Goal: Task Accomplishment & Management: Use online tool/utility

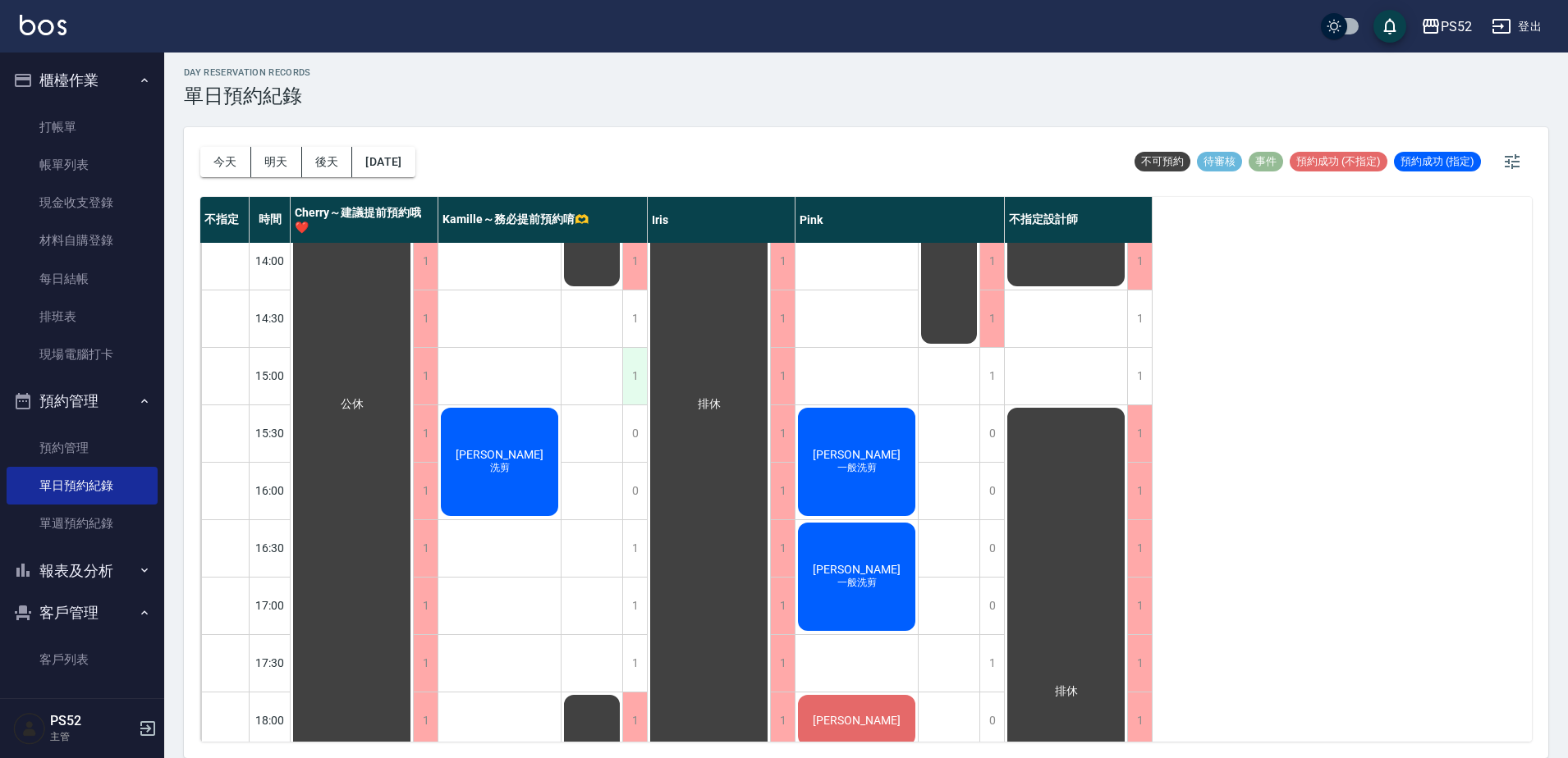
scroll to position [392, 0]
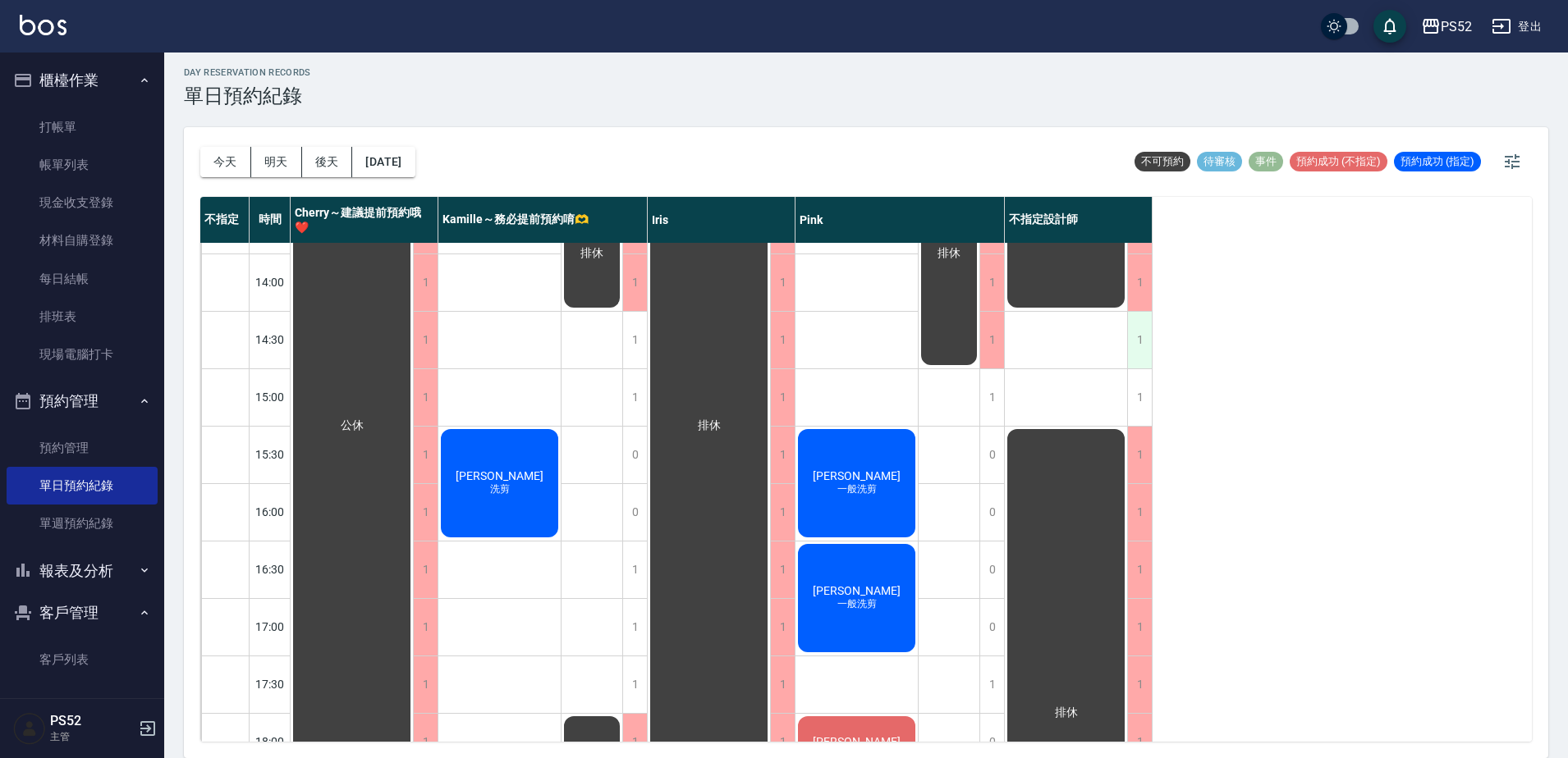
click at [1131, 335] on div "1" at bounding box center [1140, 340] width 25 height 57
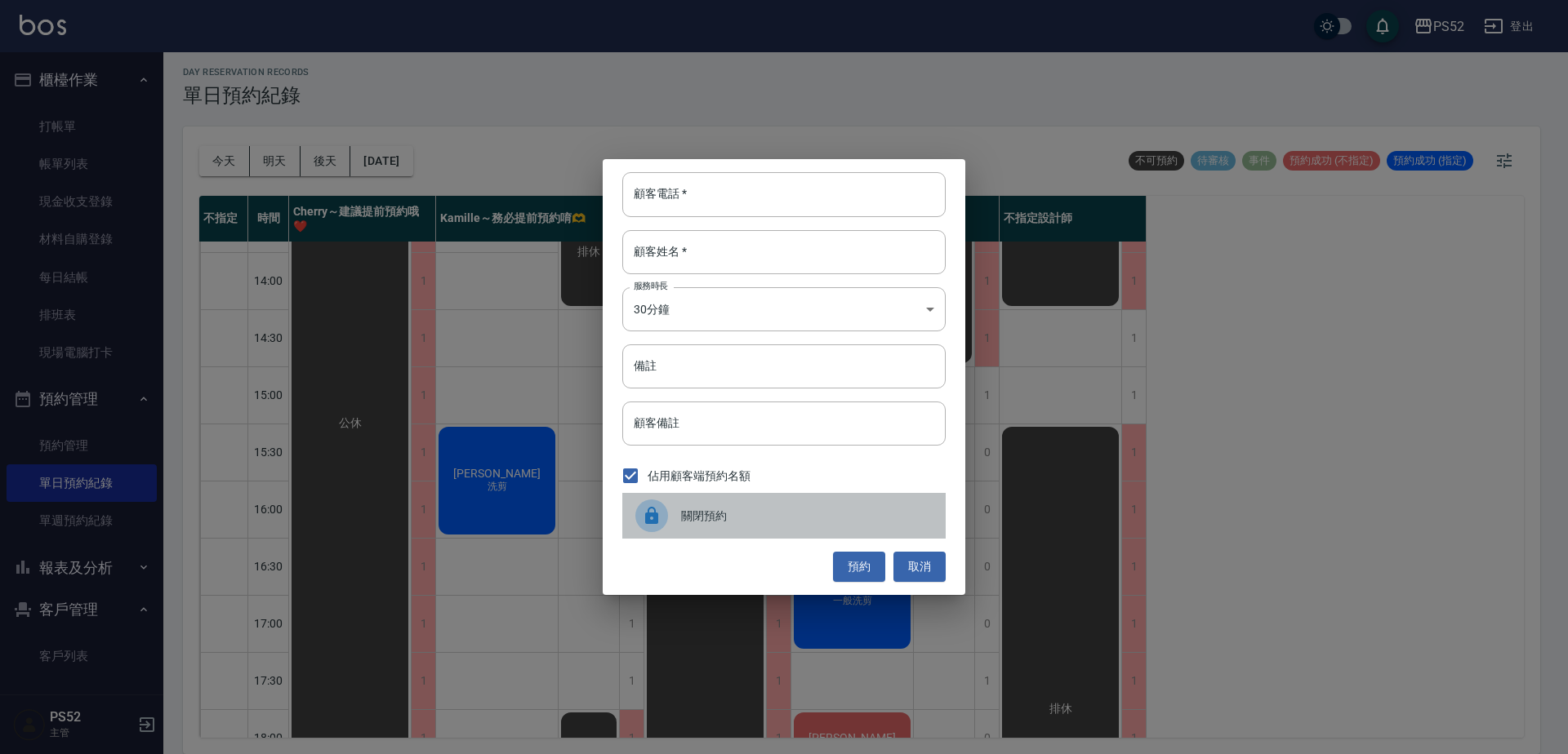
click at [724, 516] on span "關閉預約" at bounding box center [807, 517] width 252 height 17
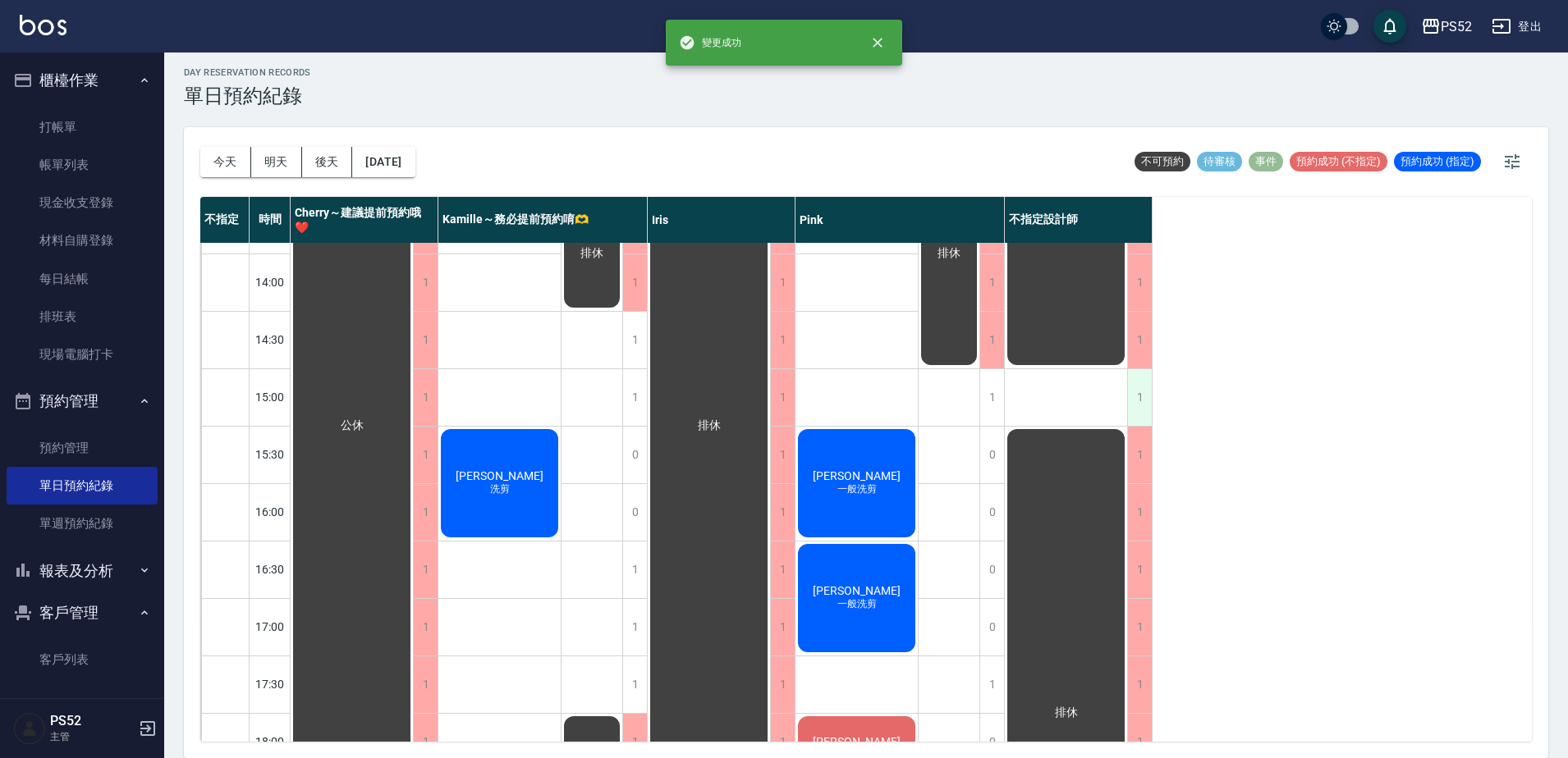
click at [1131, 391] on div "1" at bounding box center [1140, 398] width 25 height 57
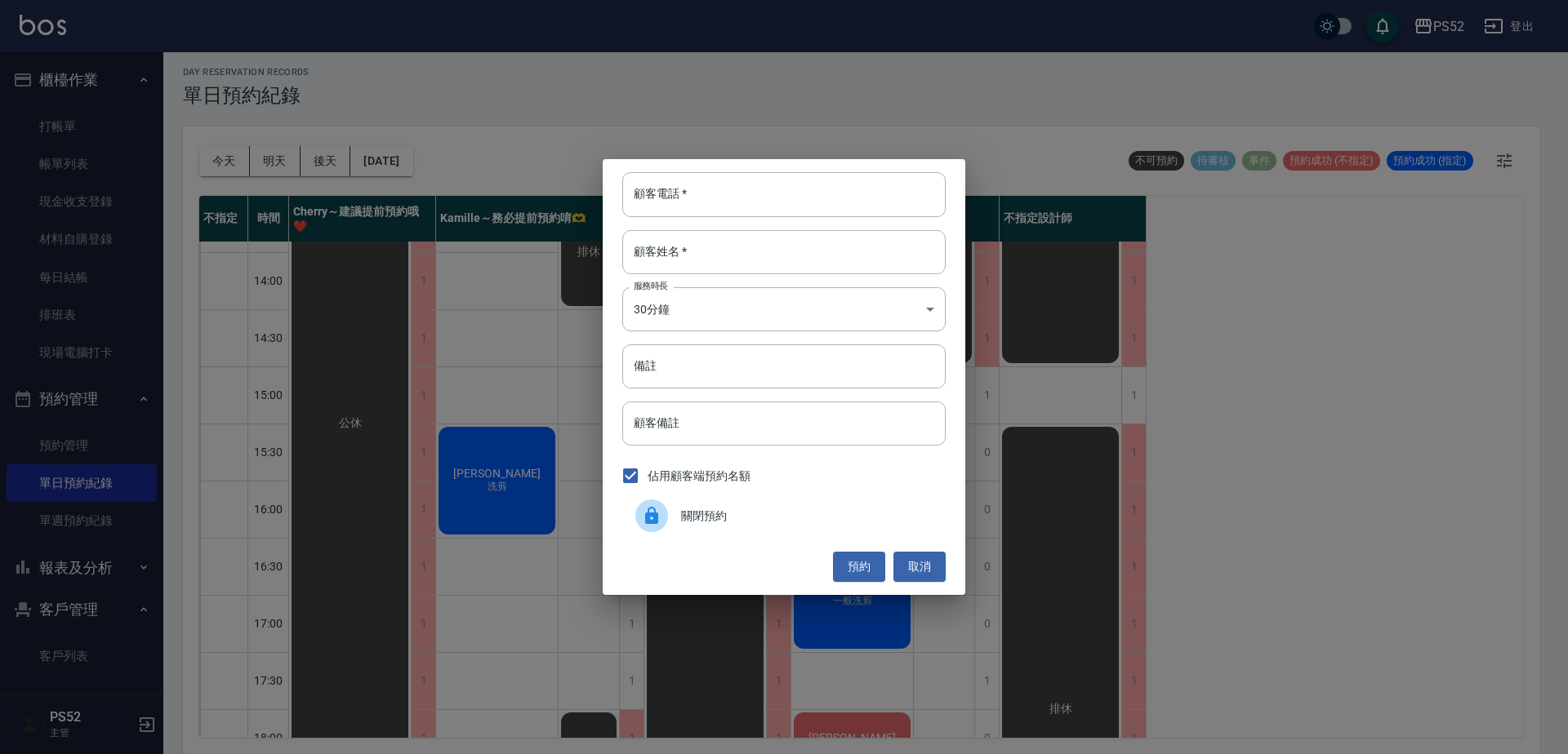
click at [688, 513] on span "關閉預約" at bounding box center [807, 517] width 252 height 17
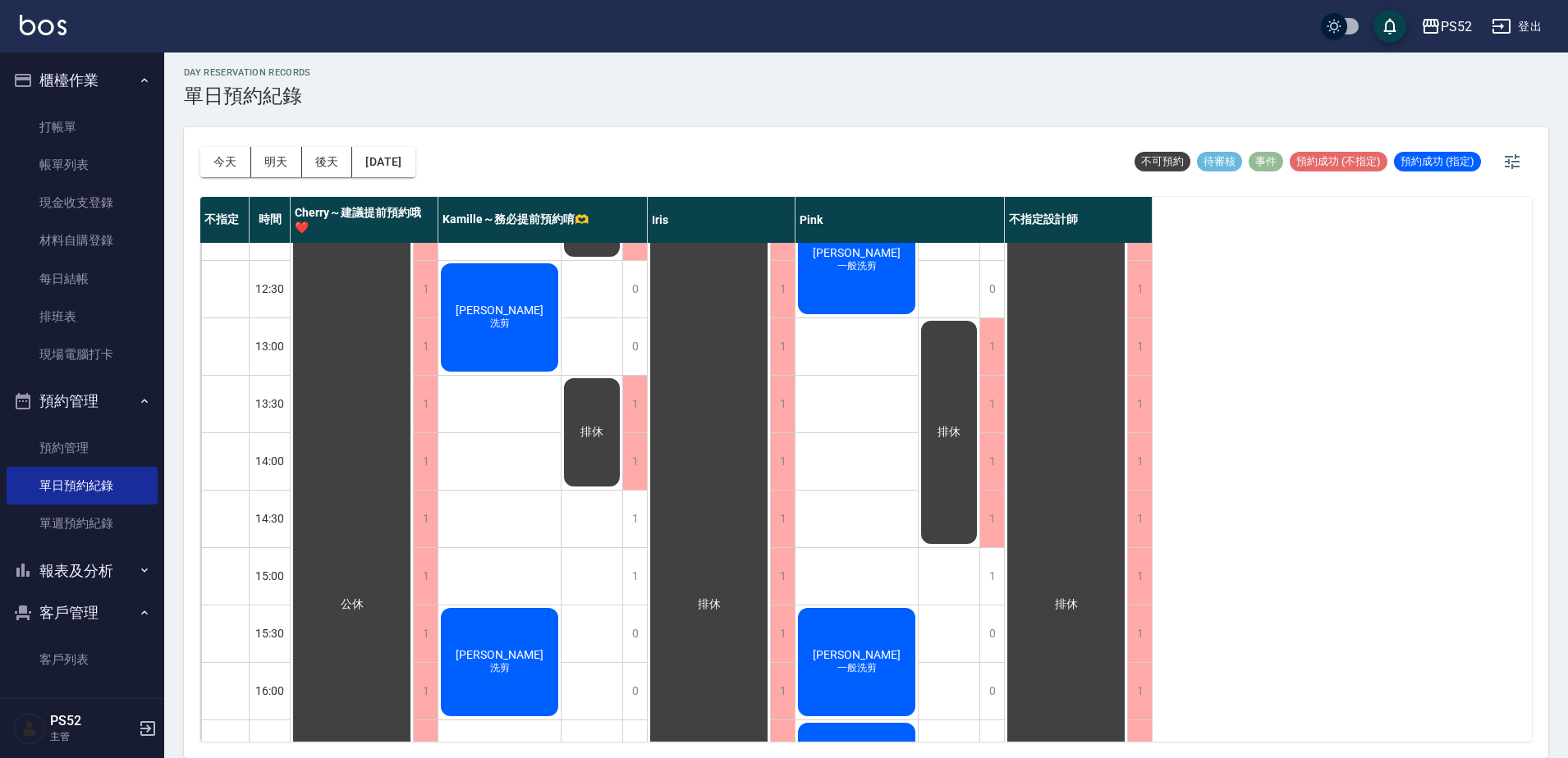
scroll to position [200, 0]
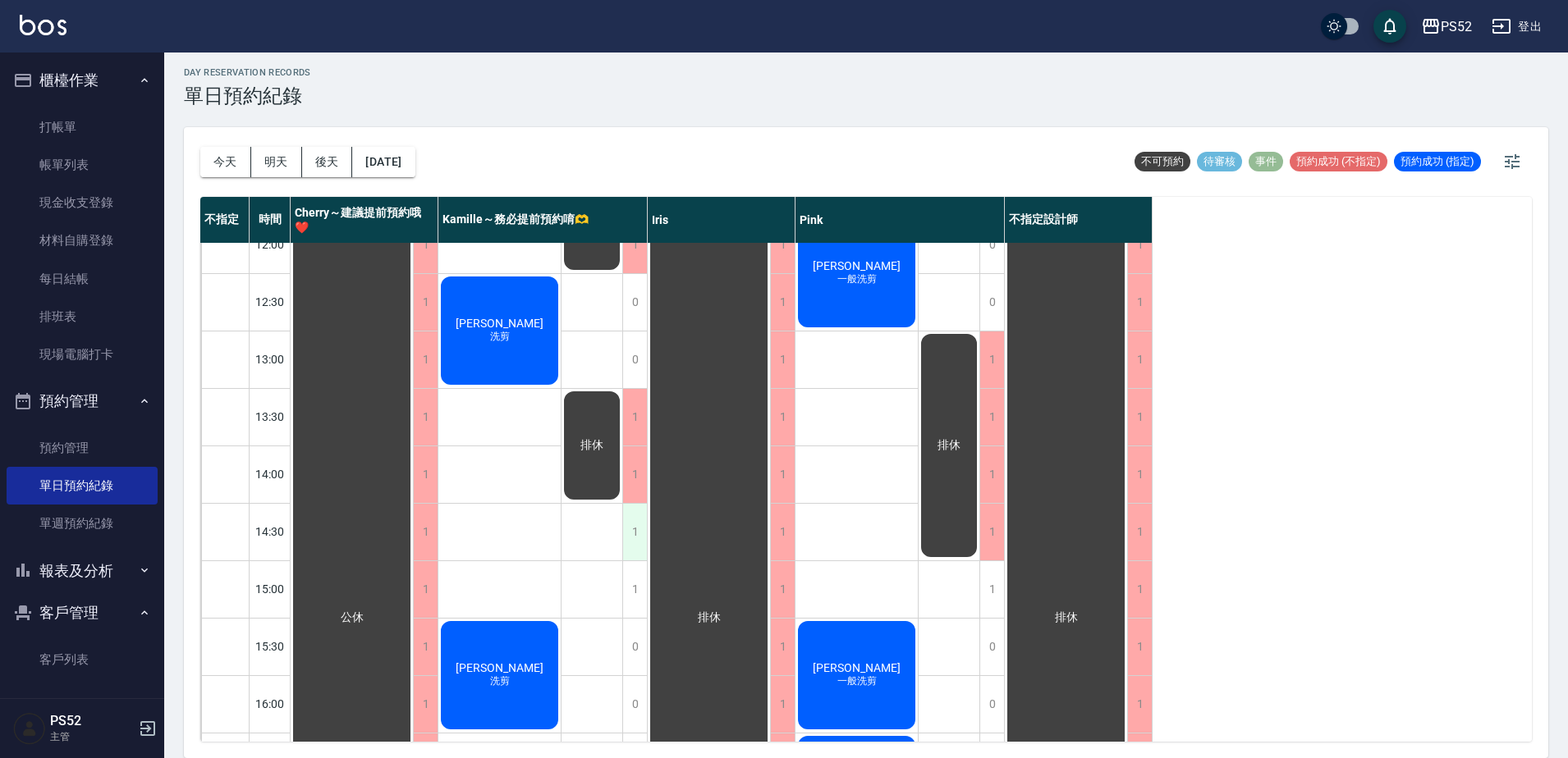
click at [632, 535] on div "1" at bounding box center [635, 533] width 25 height 57
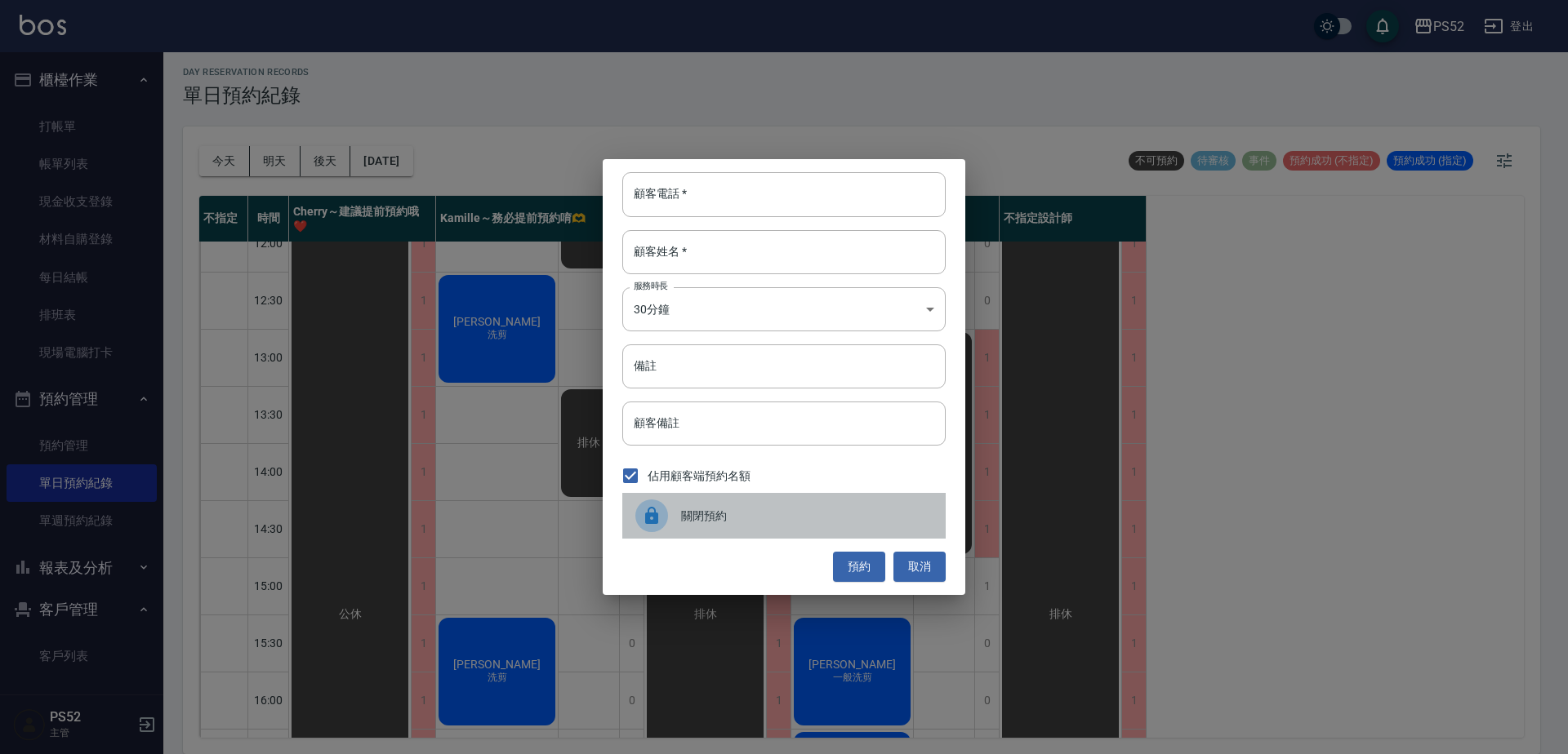
click at [721, 498] on div "關閉預約" at bounding box center [784, 516] width 324 height 45
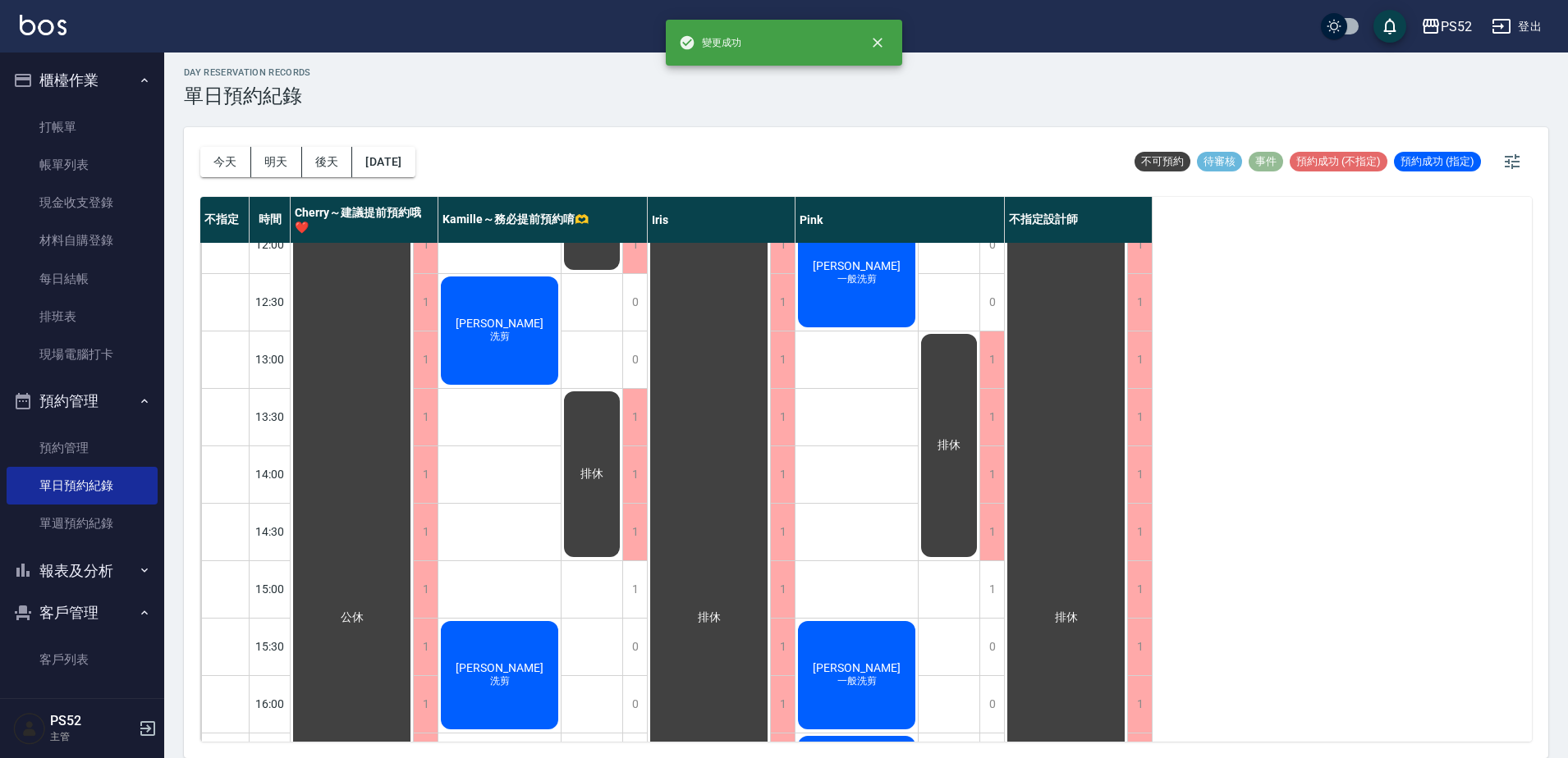
click at [637, 601] on div "1" at bounding box center [635, 590] width 25 height 57
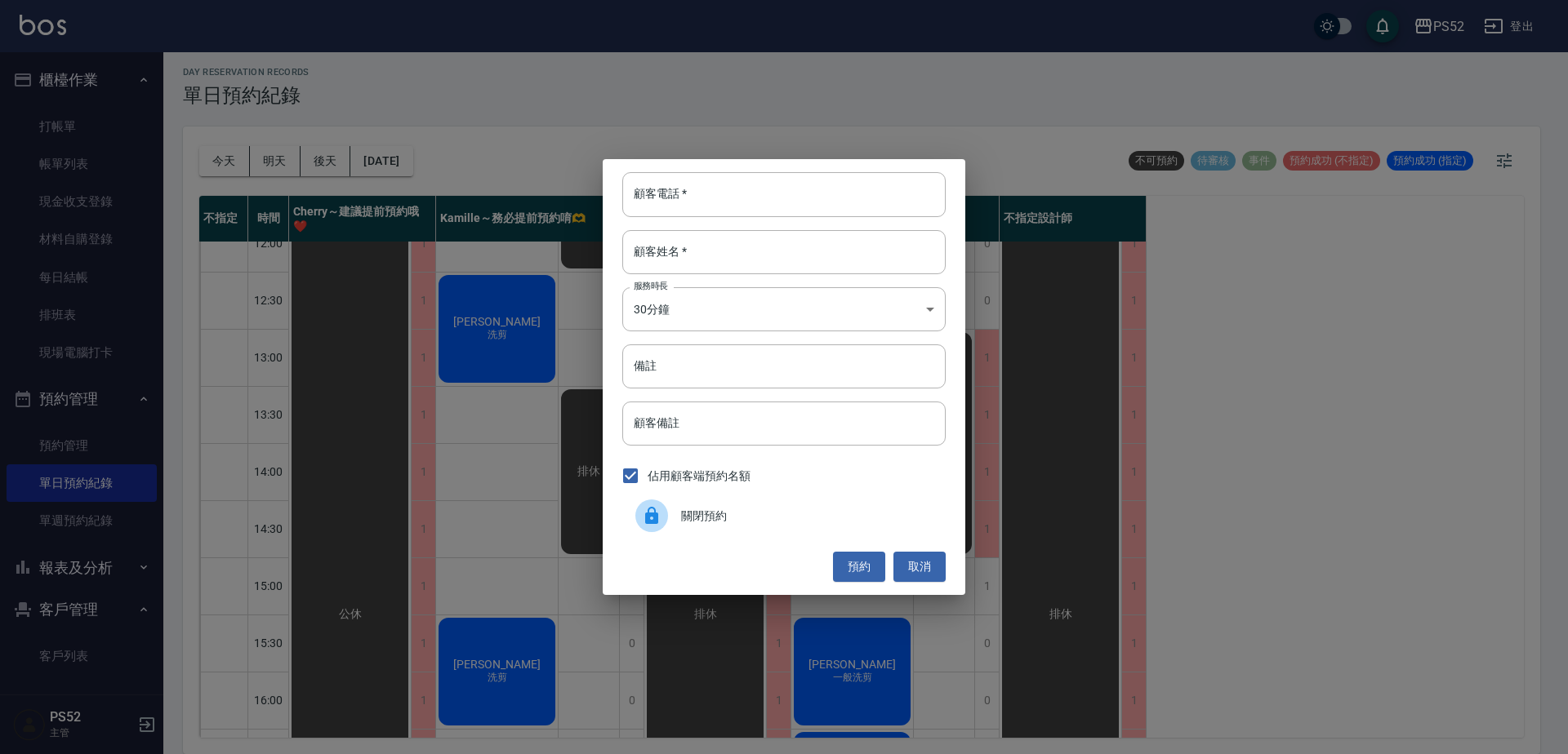
click at [696, 528] on div "關閉預約" at bounding box center [784, 516] width 324 height 45
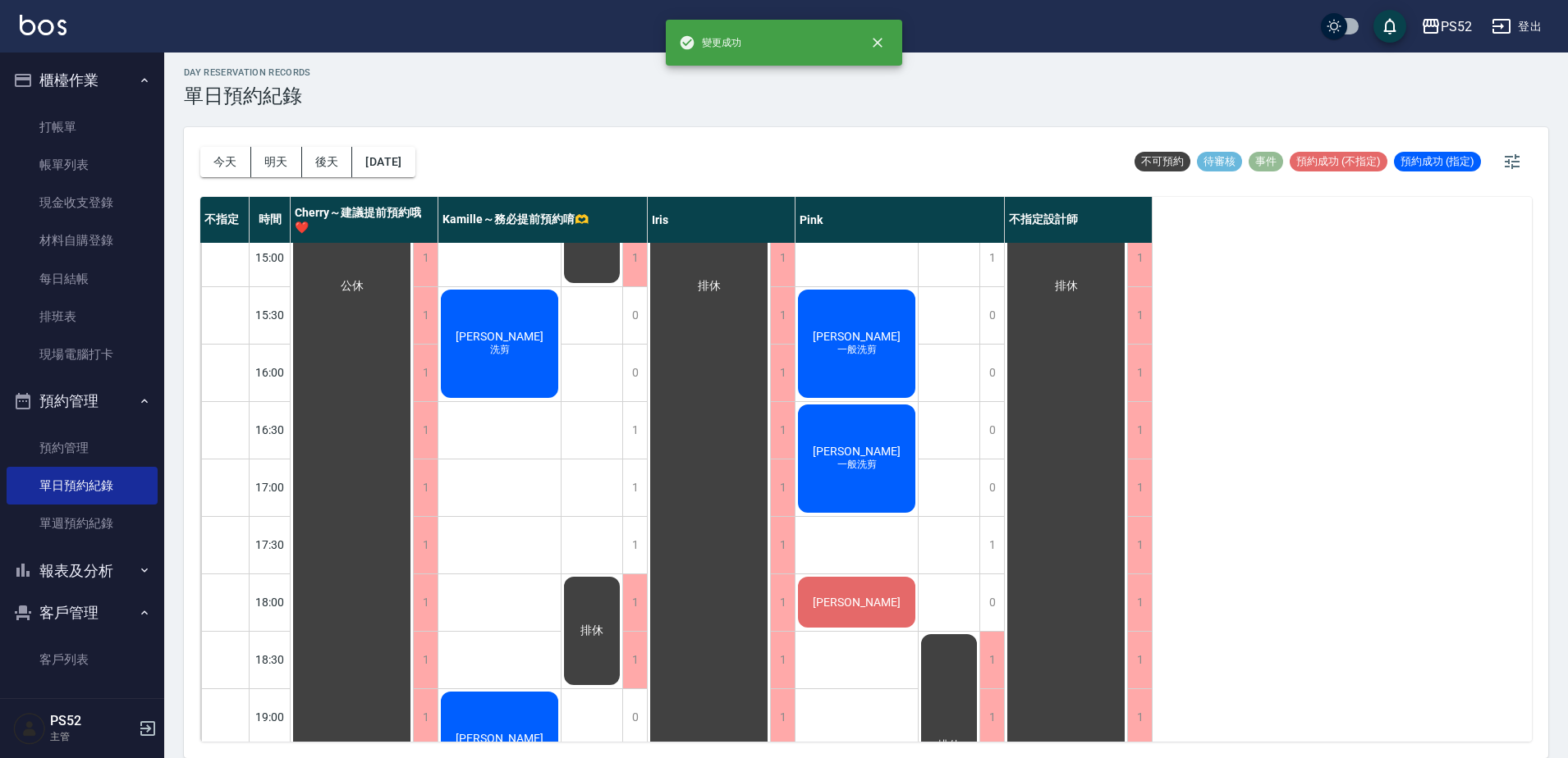
scroll to position [610, 0]
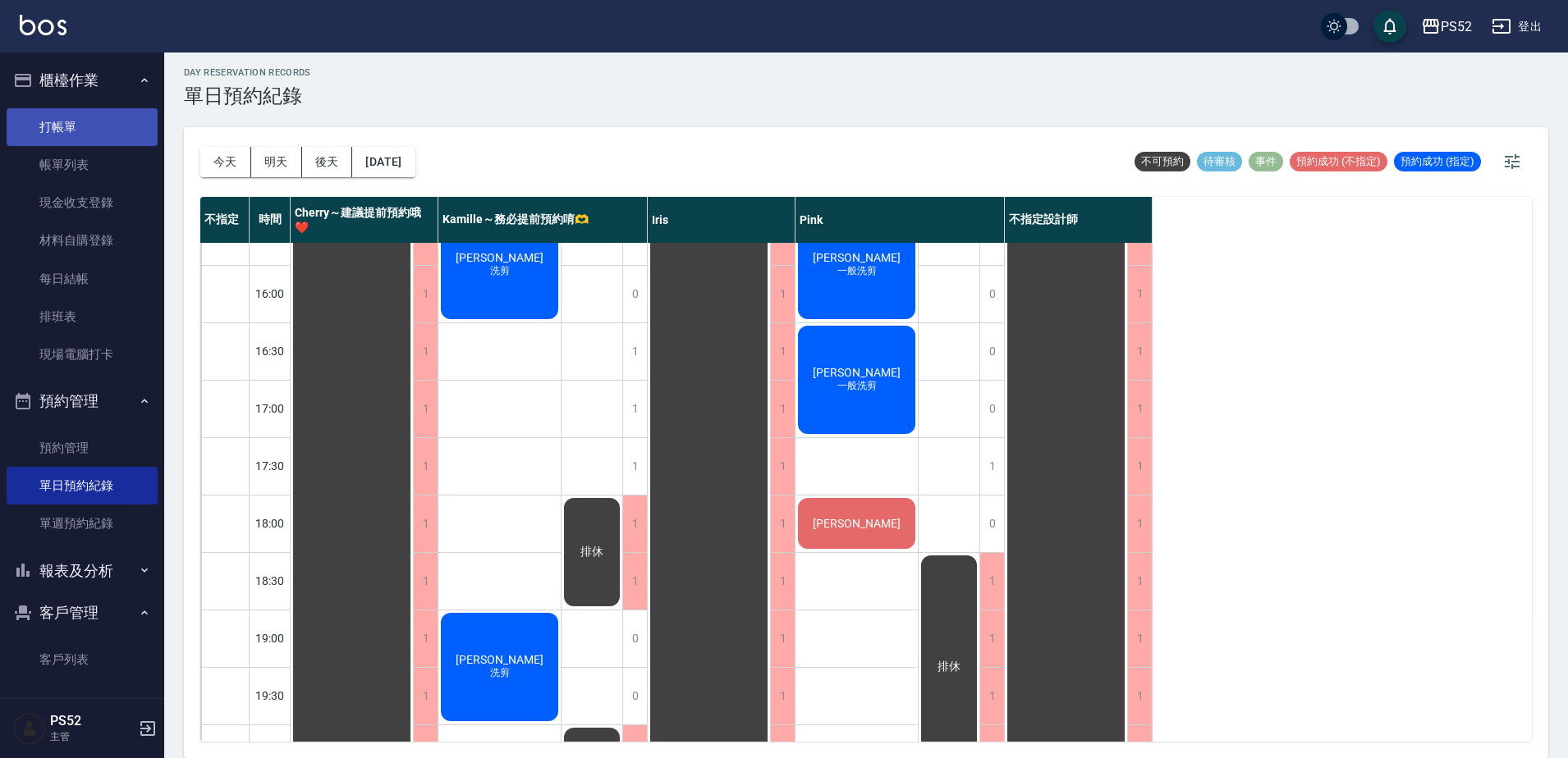
click at [122, 134] on link "打帳單" at bounding box center [82, 127] width 151 height 38
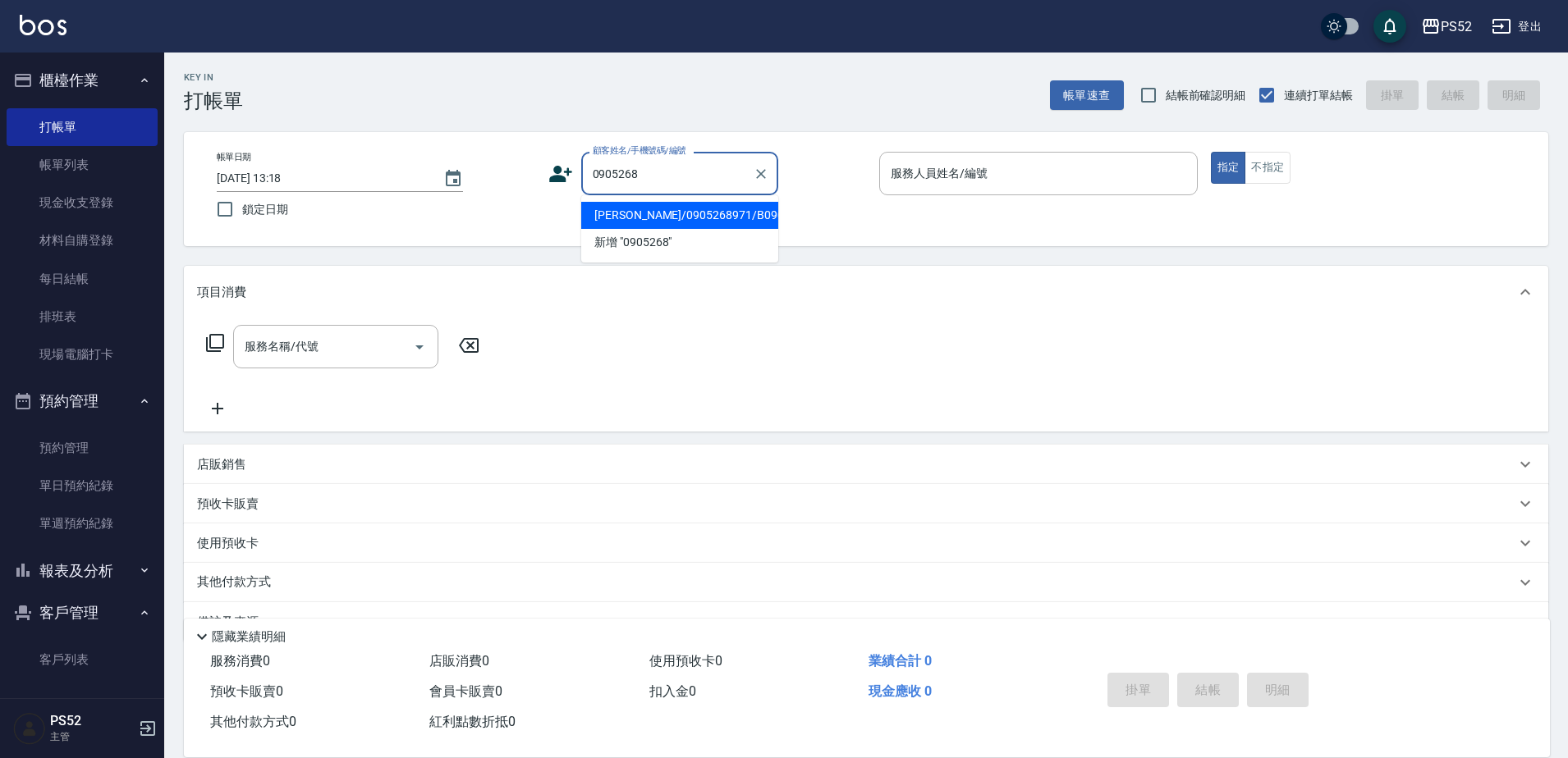
click at [667, 212] on li "[PERSON_NAME]/0905268971/B0905268971" at bounding box center [679, 215] width 197 height 27
type input "[PERSON_NAME]/0905268971/B0905268971"
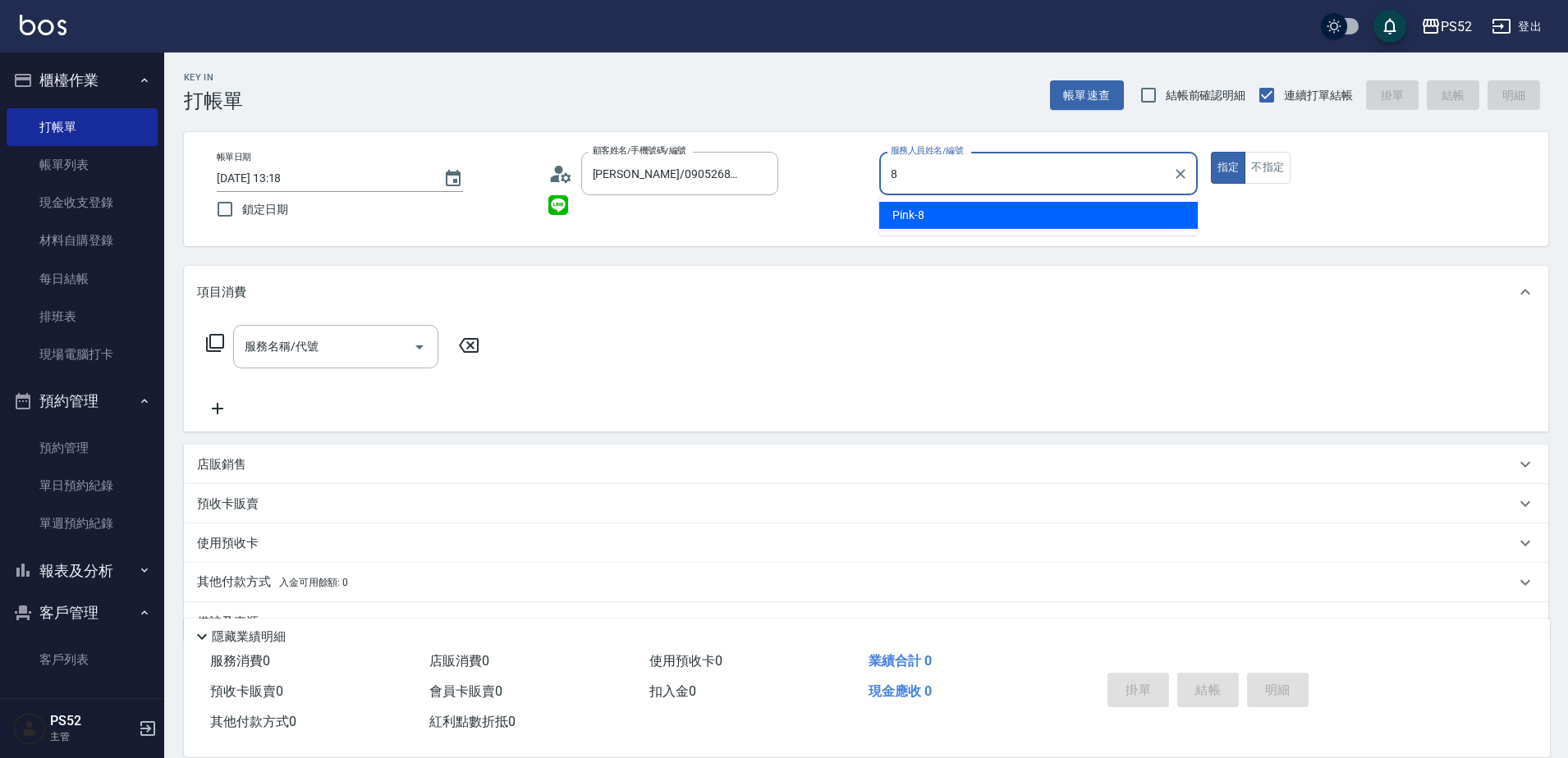
type input "Pink-8"
type button "true"
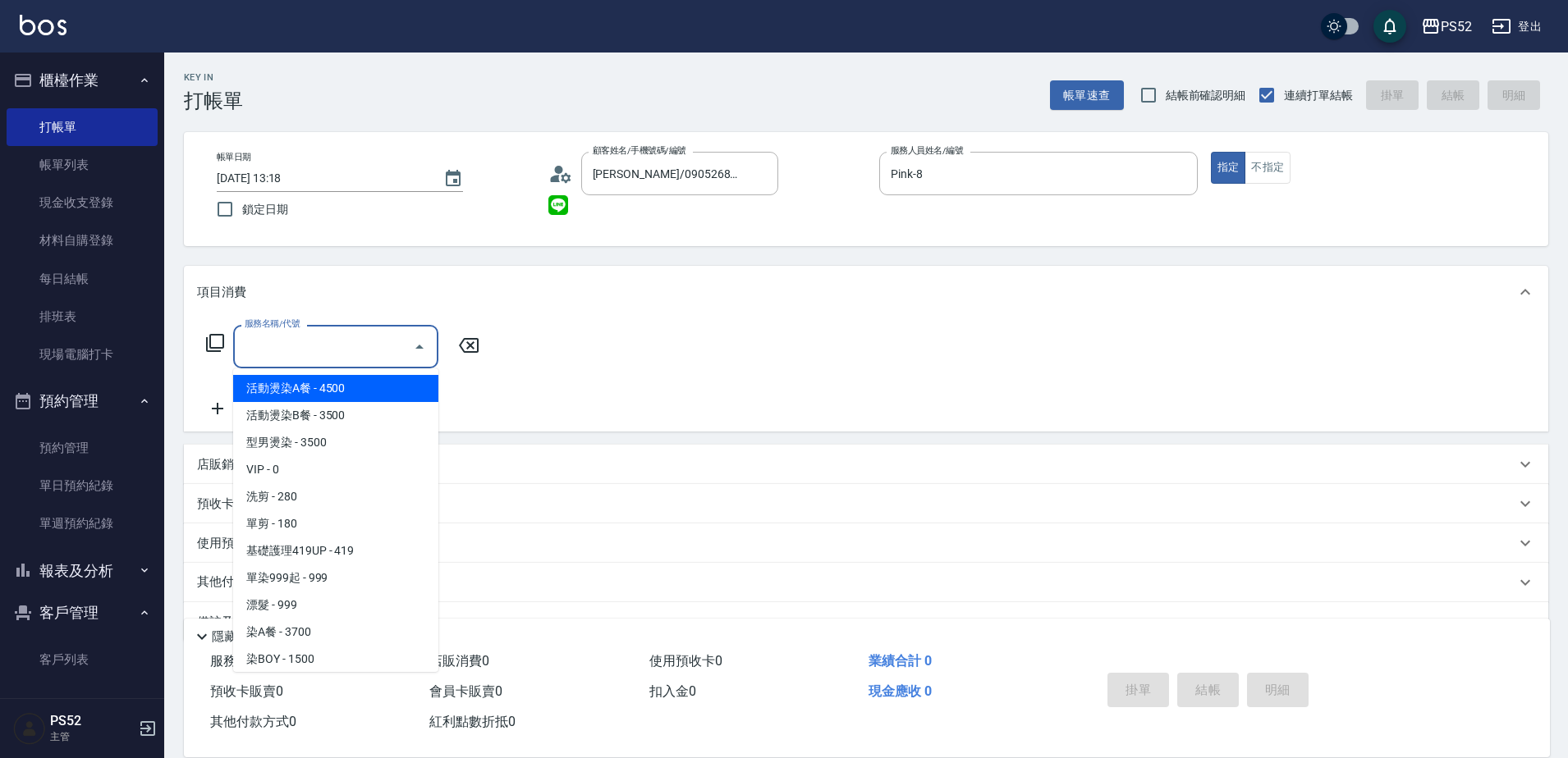
click at [347, 352] on input "服務名稱/代號" at bounding box center [323, 346] width 166 height 29
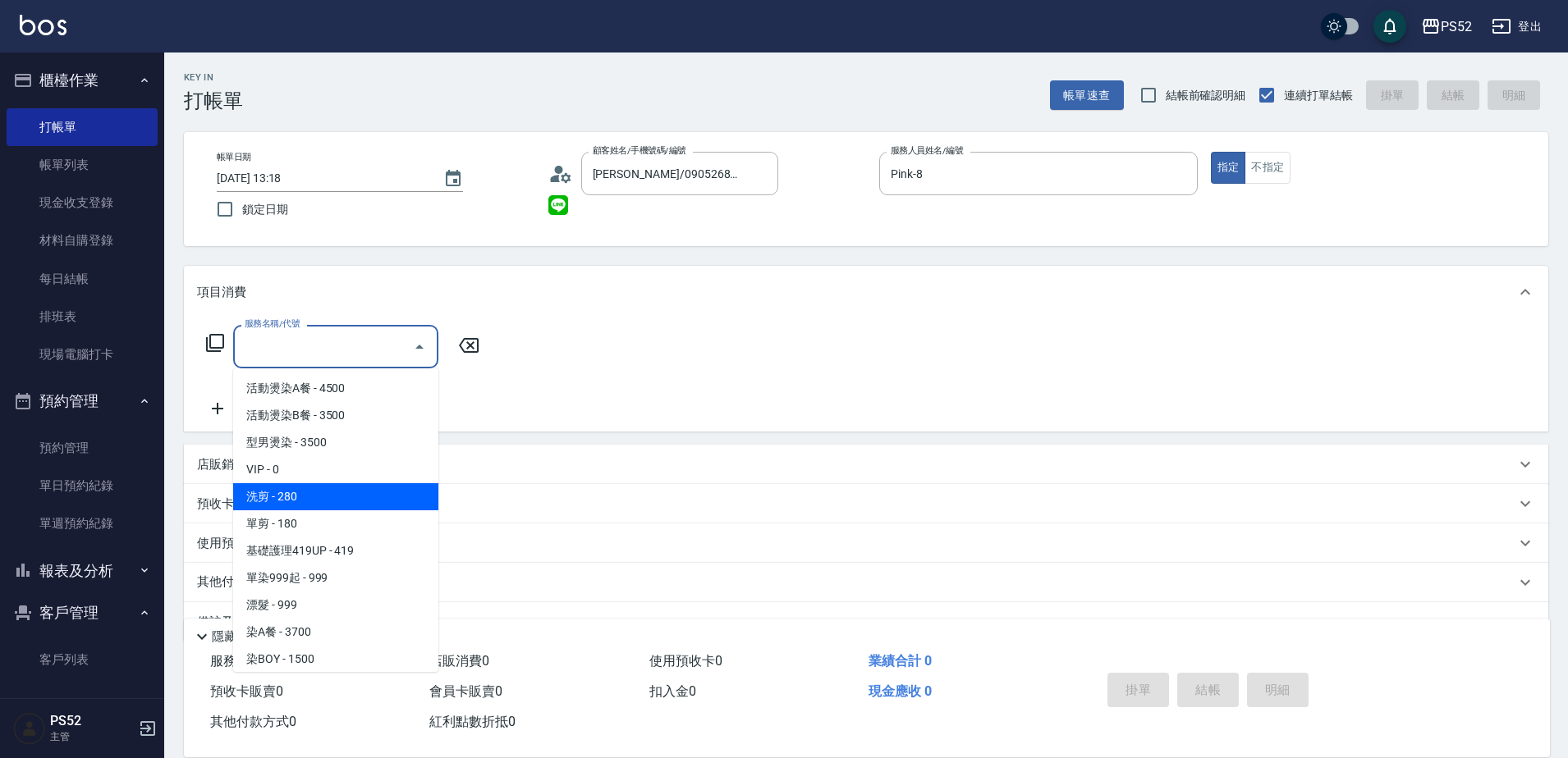
click at [357, 496] on span "洗剪 - 280" at bounding box center [336, 496] width 206 height 27
type input "洗剪(C1)"
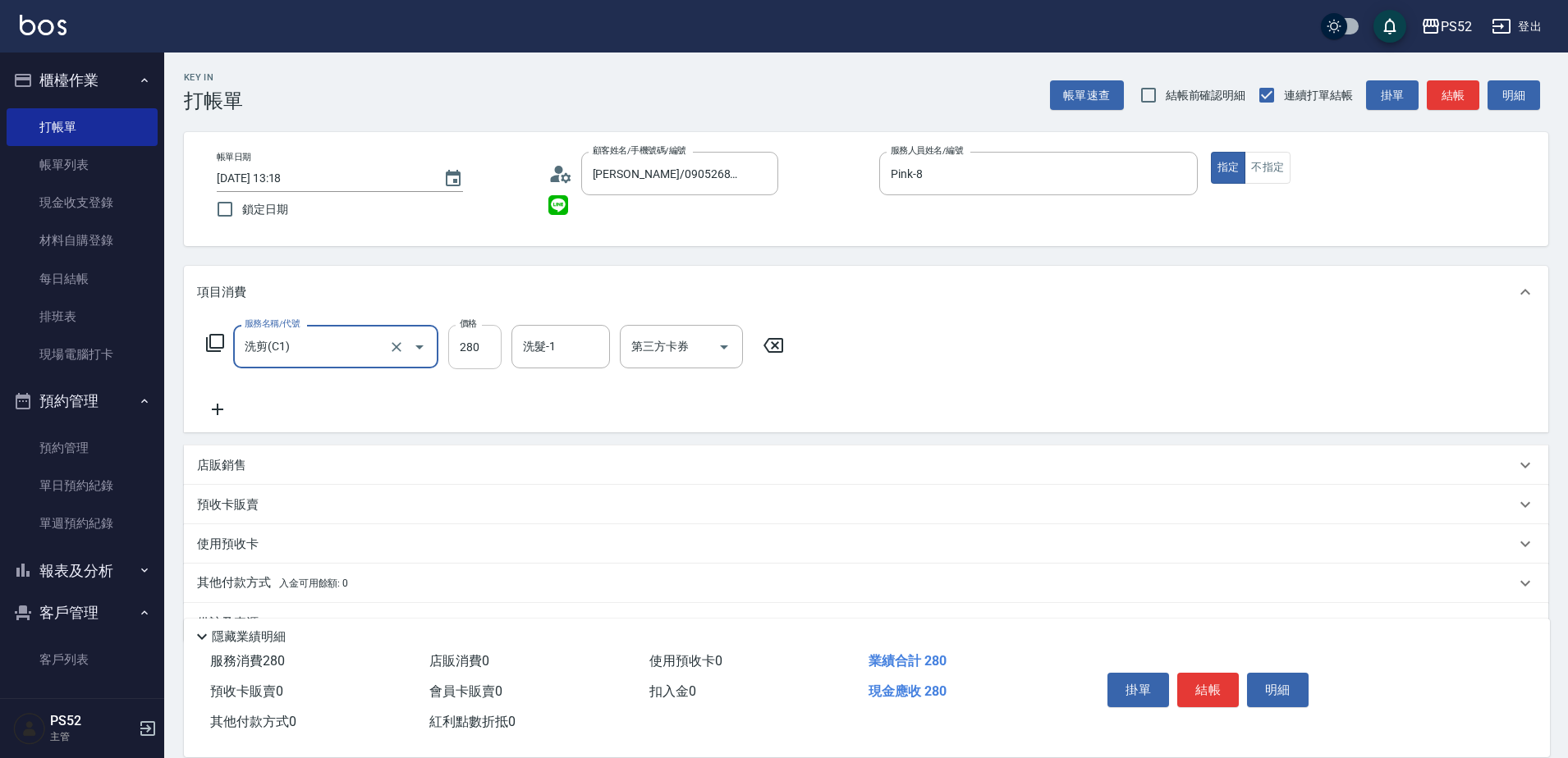
click at [470, 352] on input "280" at bounding box center [475, 347] width 53 height 45
type input "370"
click at [1209, 677] on button "結帳" at bounding box center [1207, 690] width 62 height 34
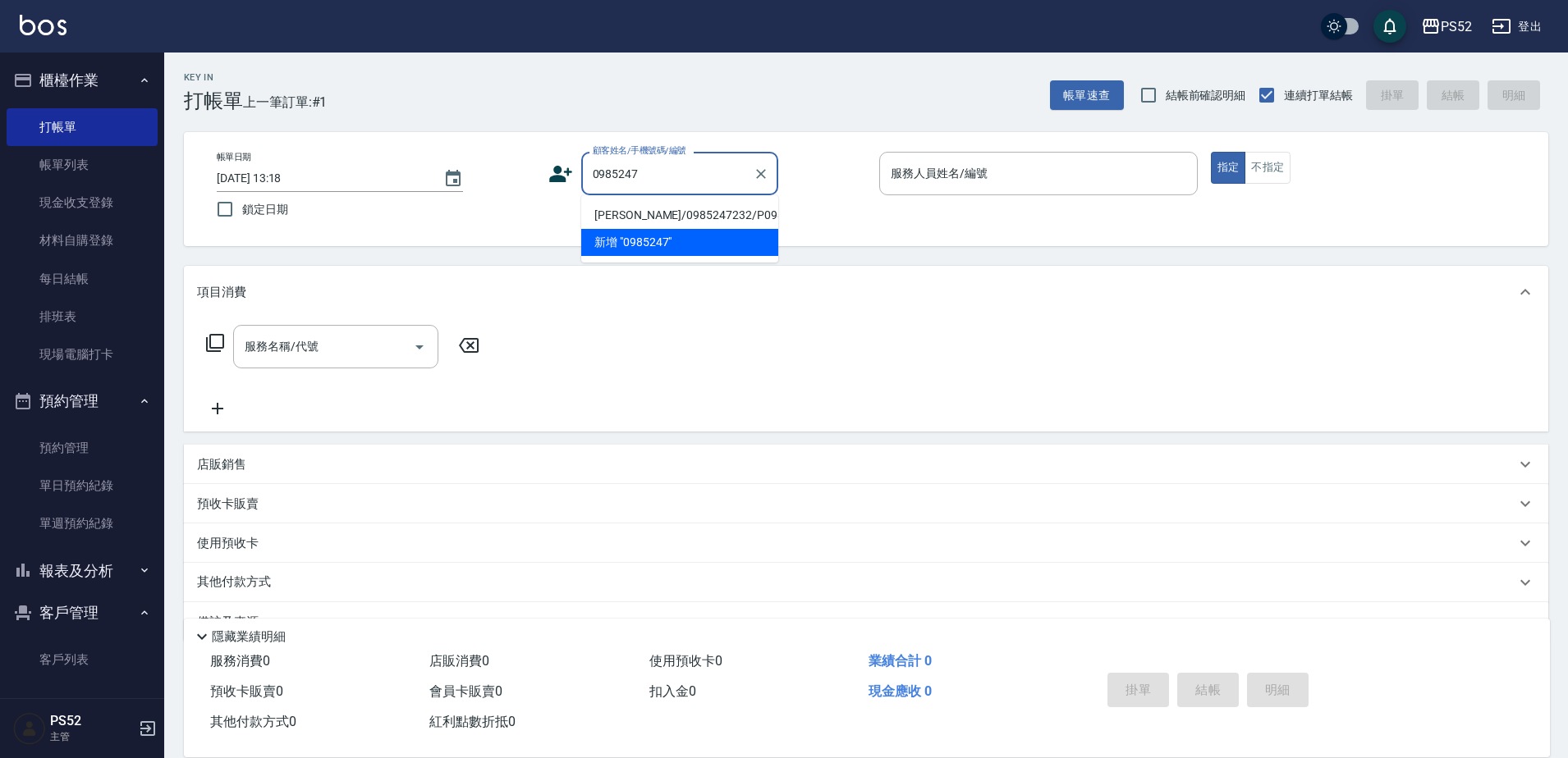
click at [669, 224] on li "[PERSON_NAME]/0985247232/P0985247232" at bounding box center [679, 215] width 197 height 27
type input "[PERSON_NAME]/0985247232/P0985247232"
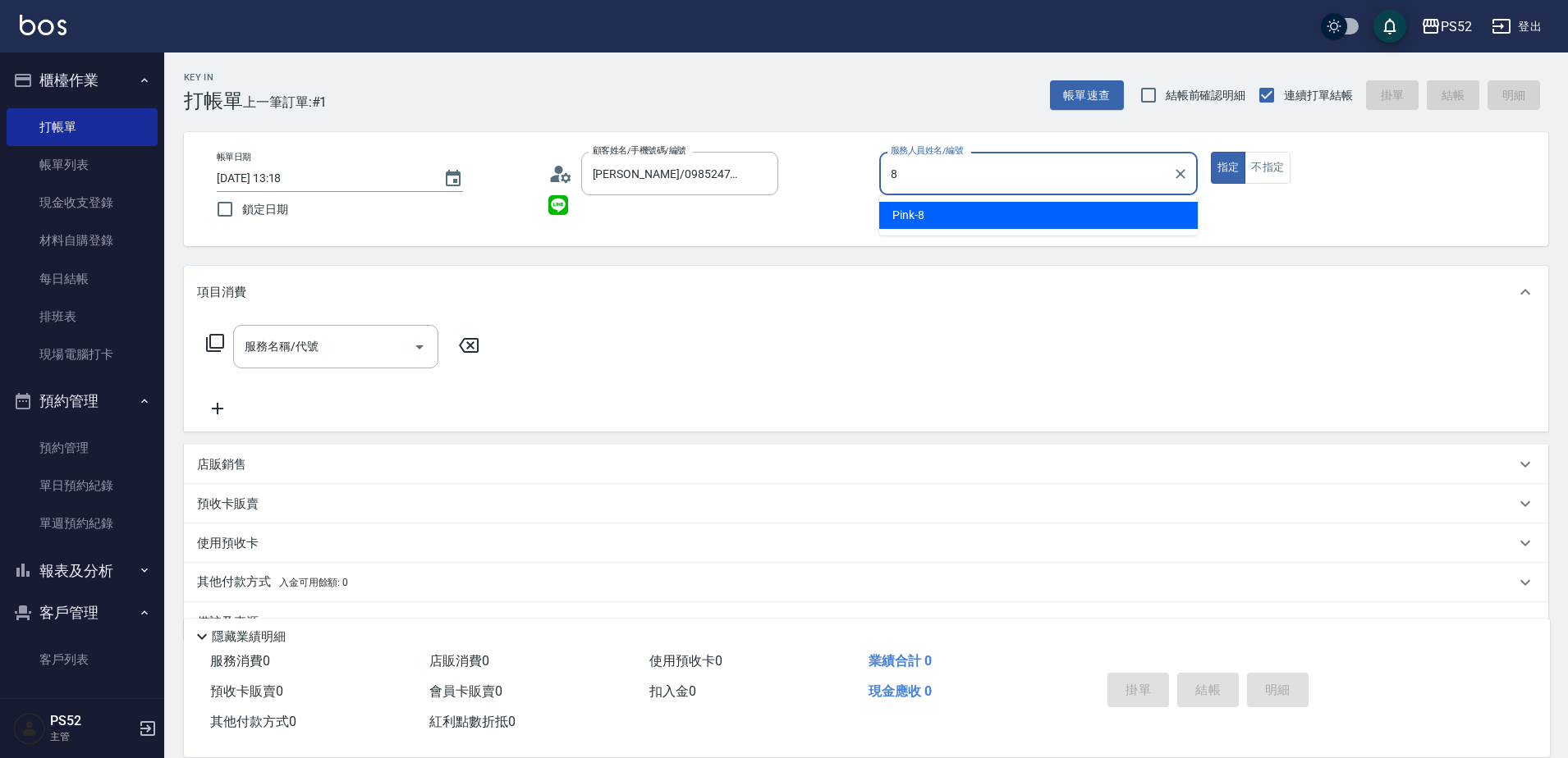
type input "Pink-8"
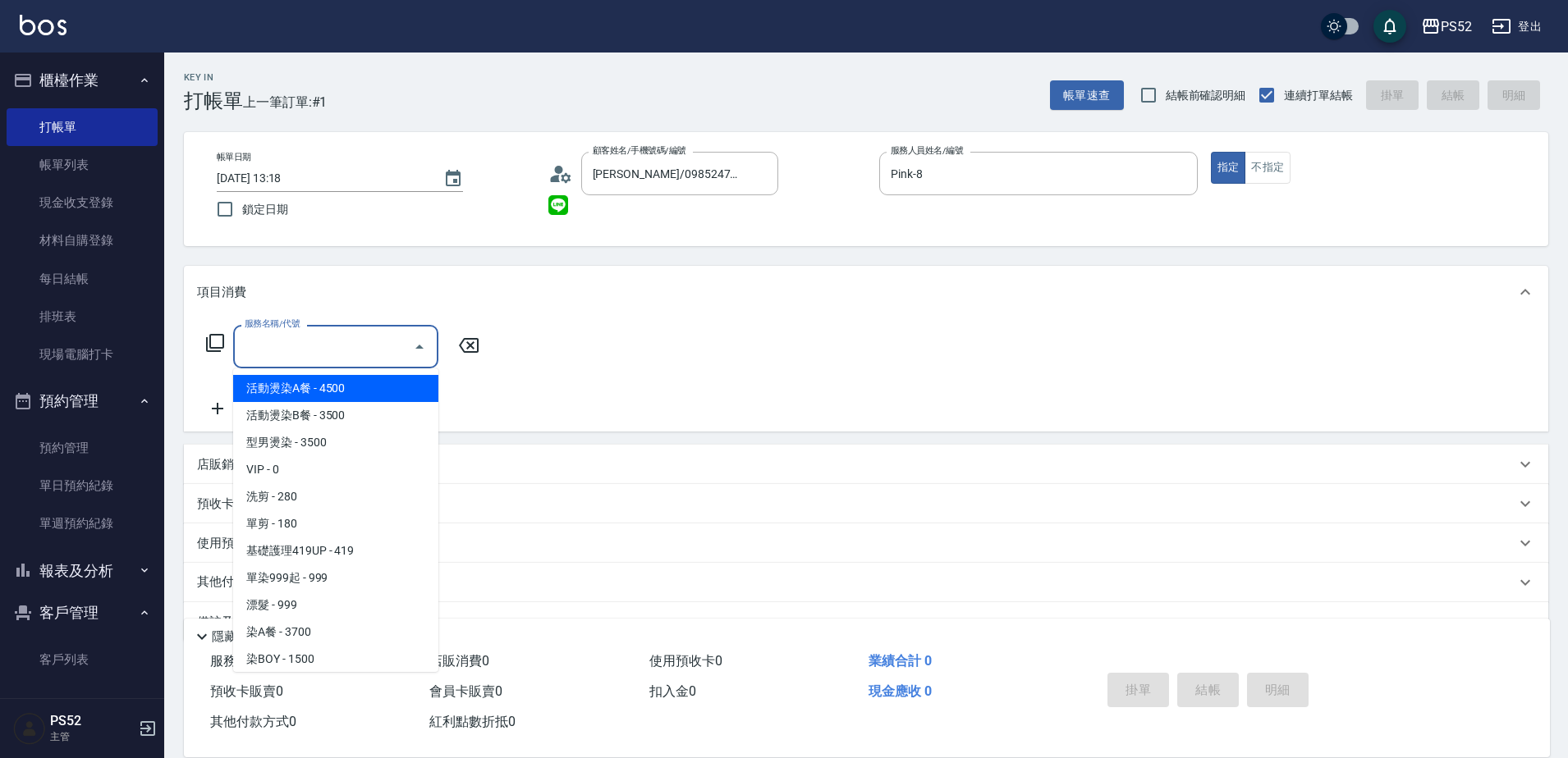
click at [379, 352] on input "服務名稱/代號" at bounding box center [323, 346] width 166 height 29
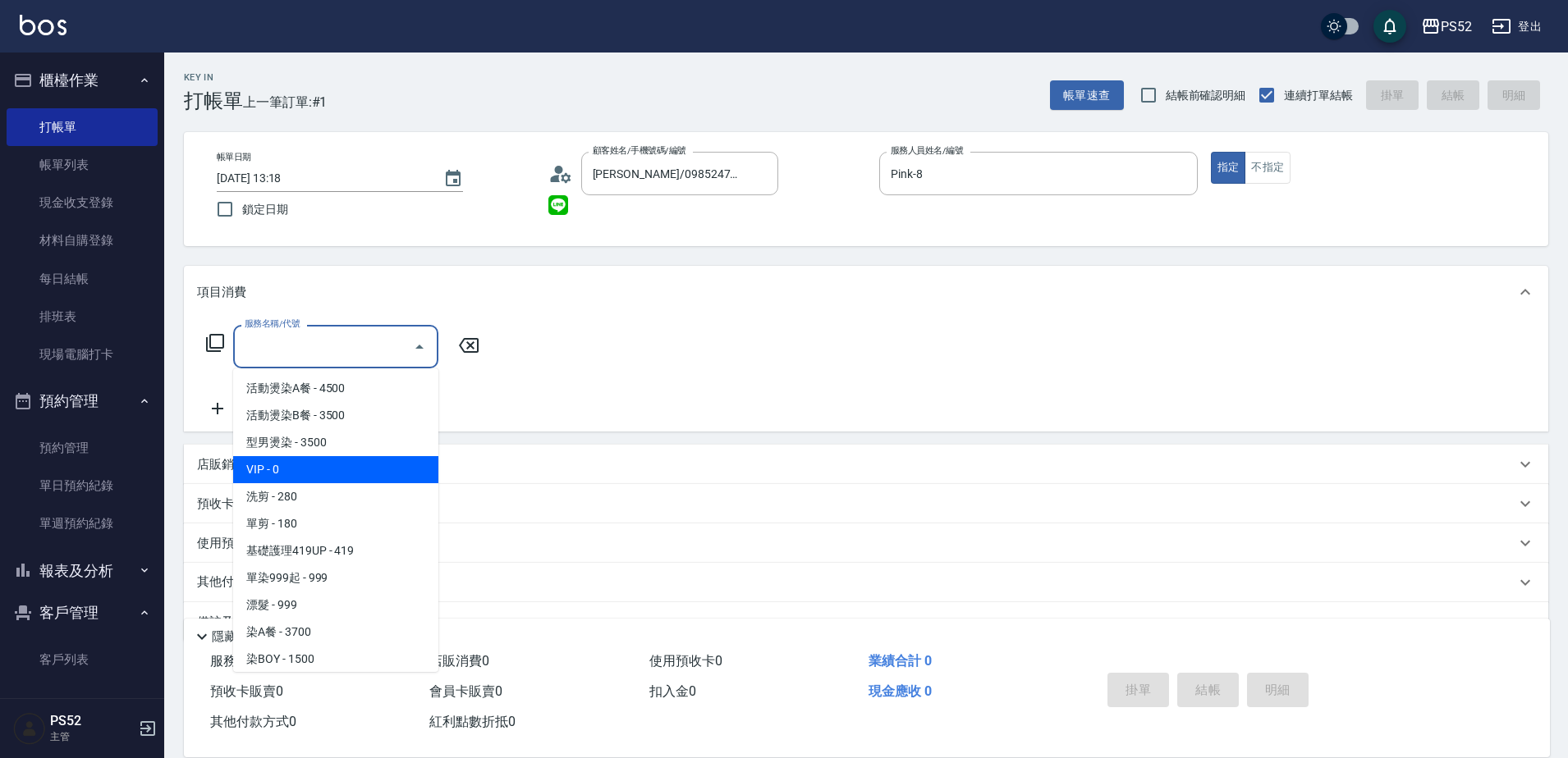
drag, startPoint x: 338, startPoint y: 477, endPoint x: 470, endPoint y: 380, distance: 163.8
click at [339, 476] on span "VIP - 0" at bounding box center [336, 470] width 206 height 27
type input "VIP(888)"
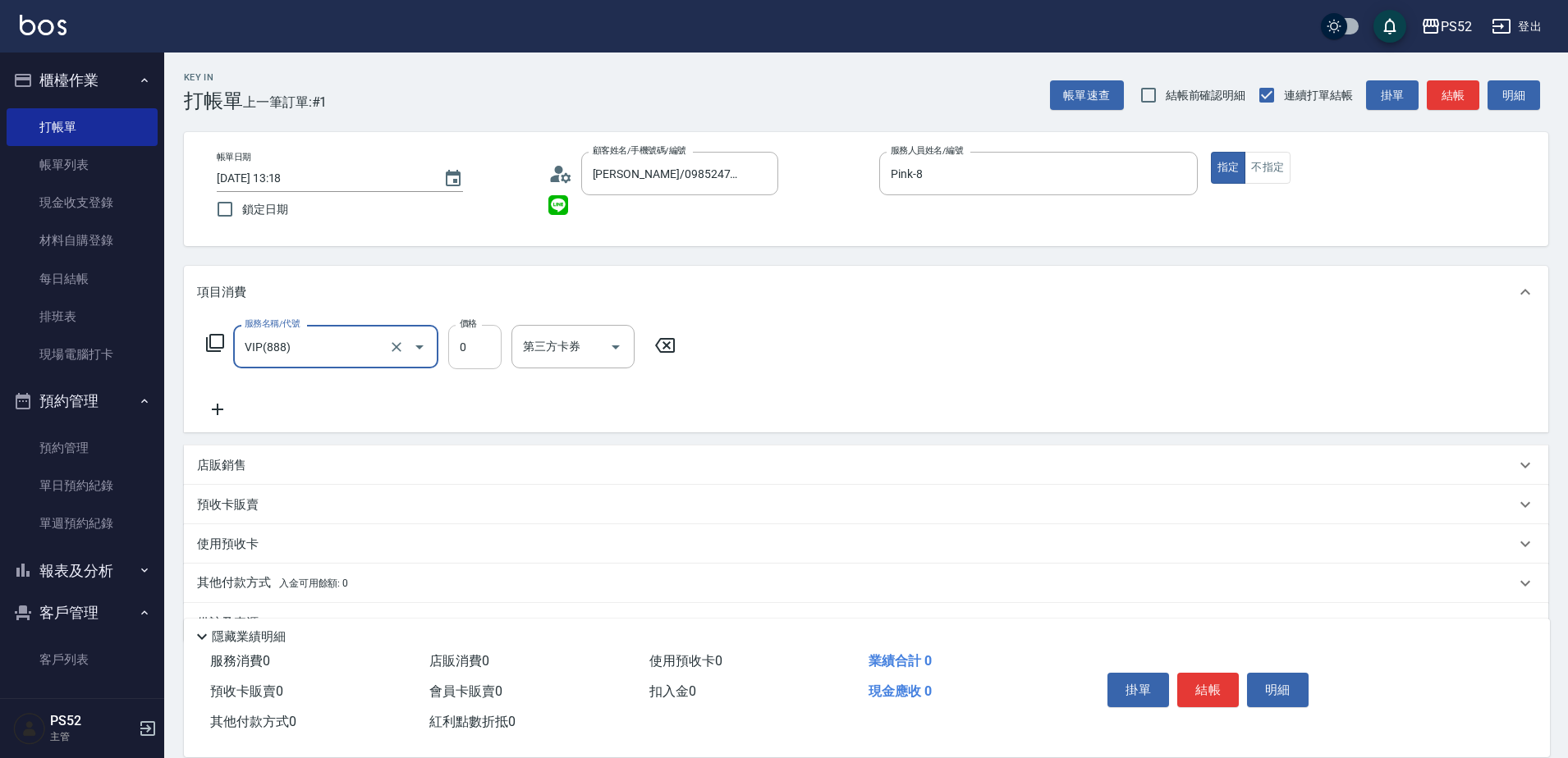
click at [484, 363] on input "0" at bounding box center [475, 347] width 53 height 45
type input "1000"
click at [229, 412] on icon at bounding box center [217, 409] width 41 height 20
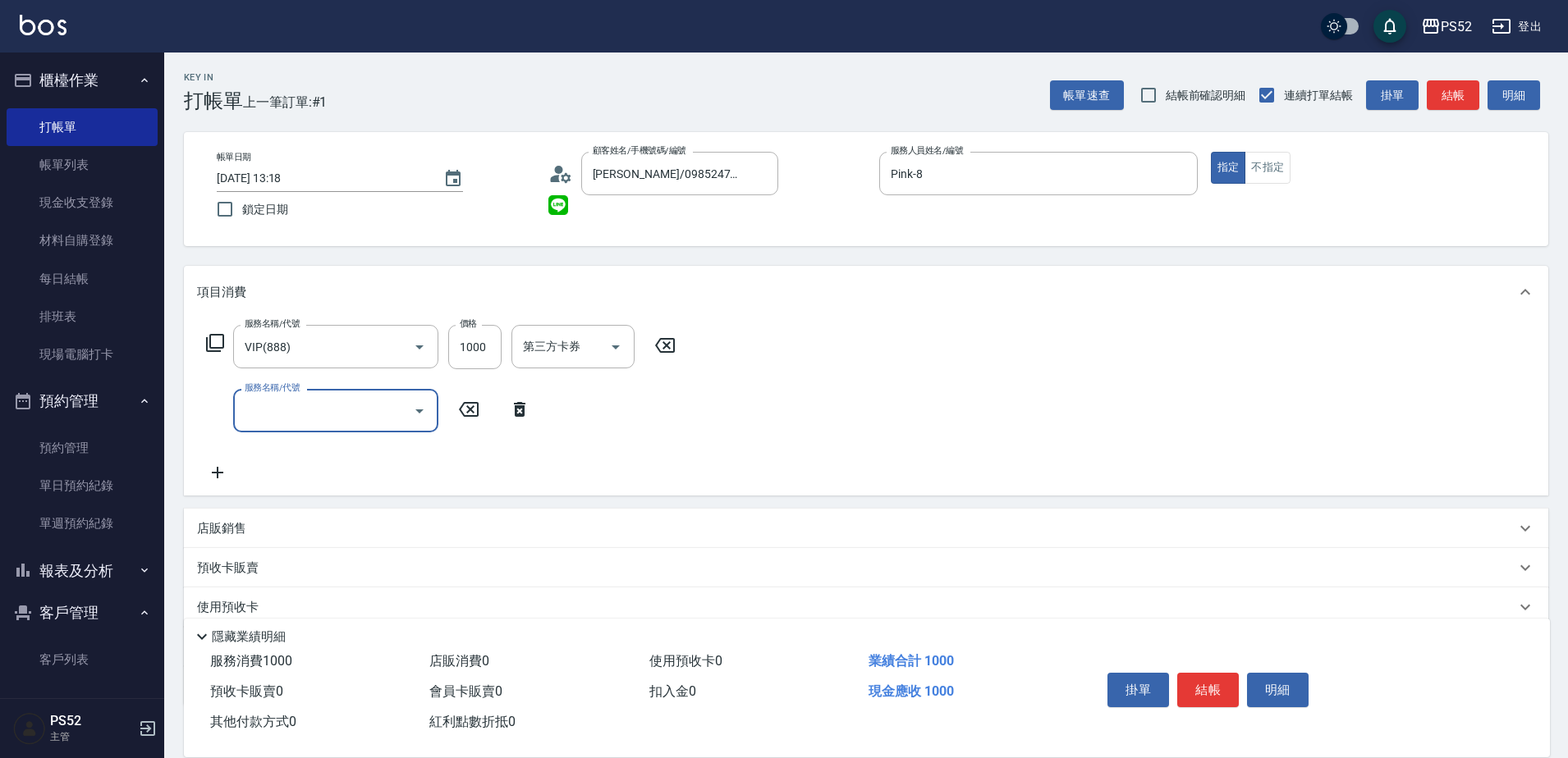
click at [266, 405] on div "服務名稱/代號 服務名稱/代號" at bounding box center [336, 411] width 206 height 44
type input "基礎護理419UP(C3)"
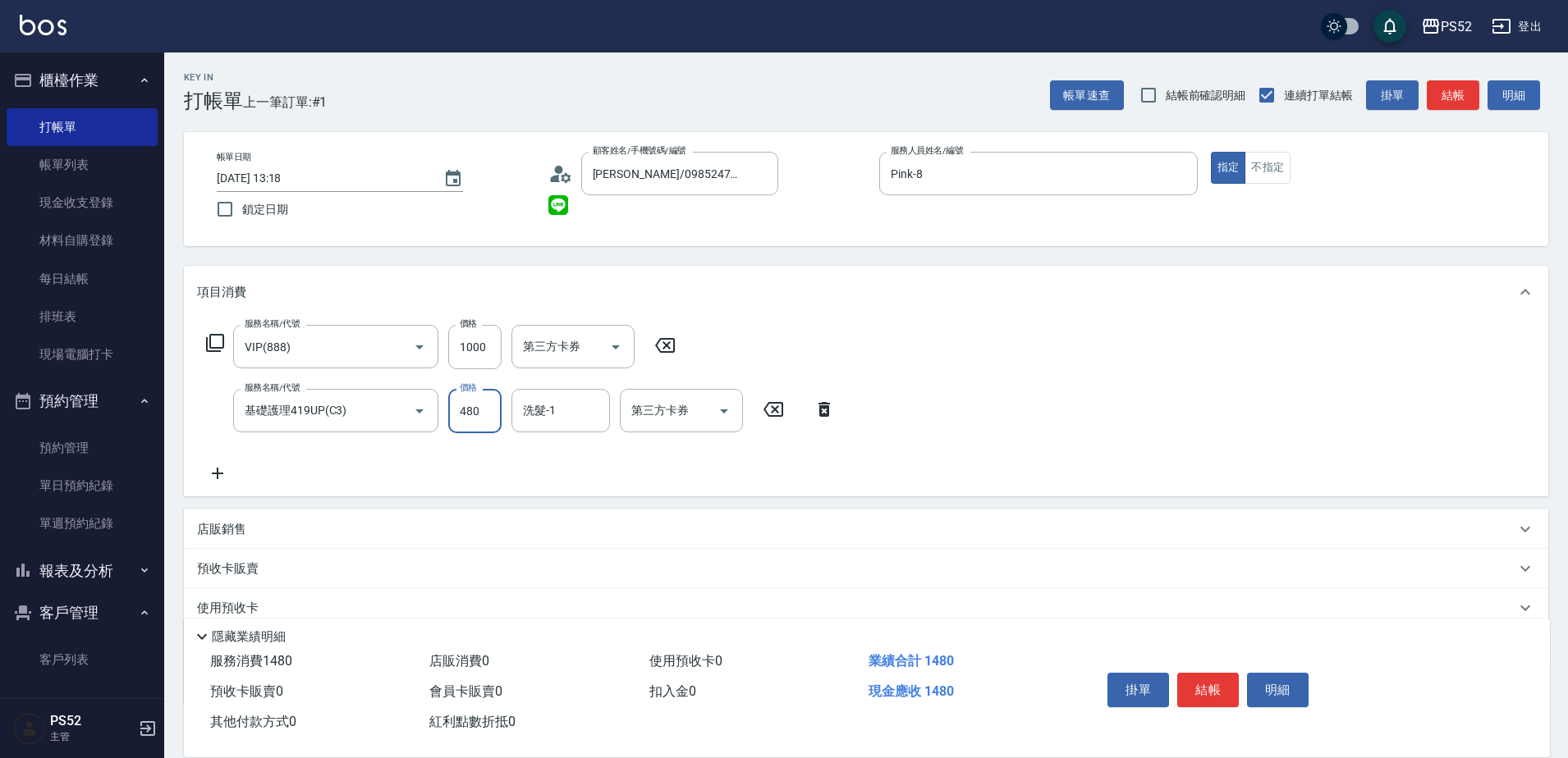
type input "480"
click at [633, 413] on div "第三方卡券 第三方卡券" at bounding box center [681, 411] width 123 height 44
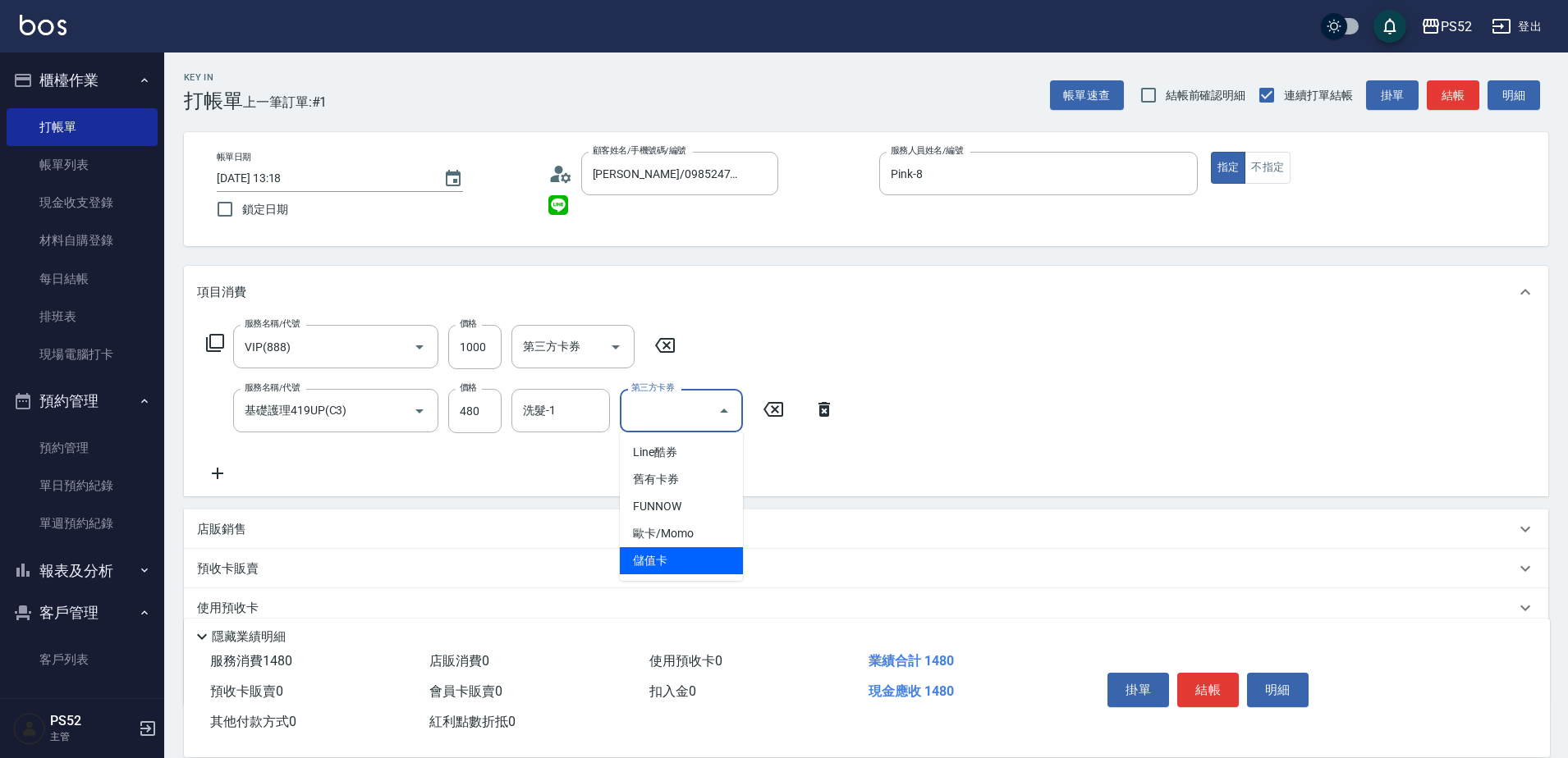
click at [708, 570] on span "儲值卡" at bounding box center [681, 561] width 123 height 27
type input "儲值卡"
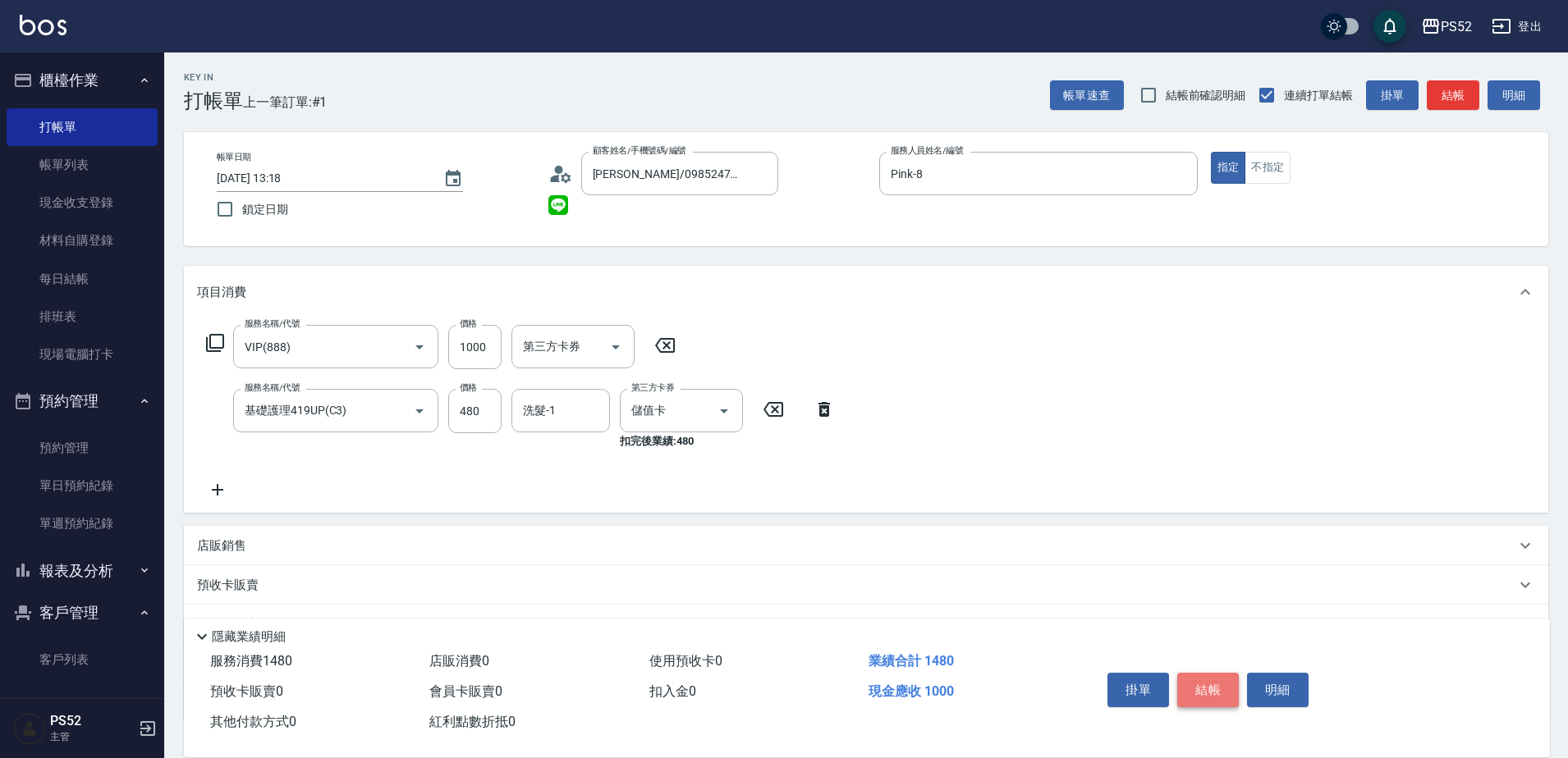
click at [1205, 677] on button "結帳" at bounding box center [1207, 690] width 62 height 34
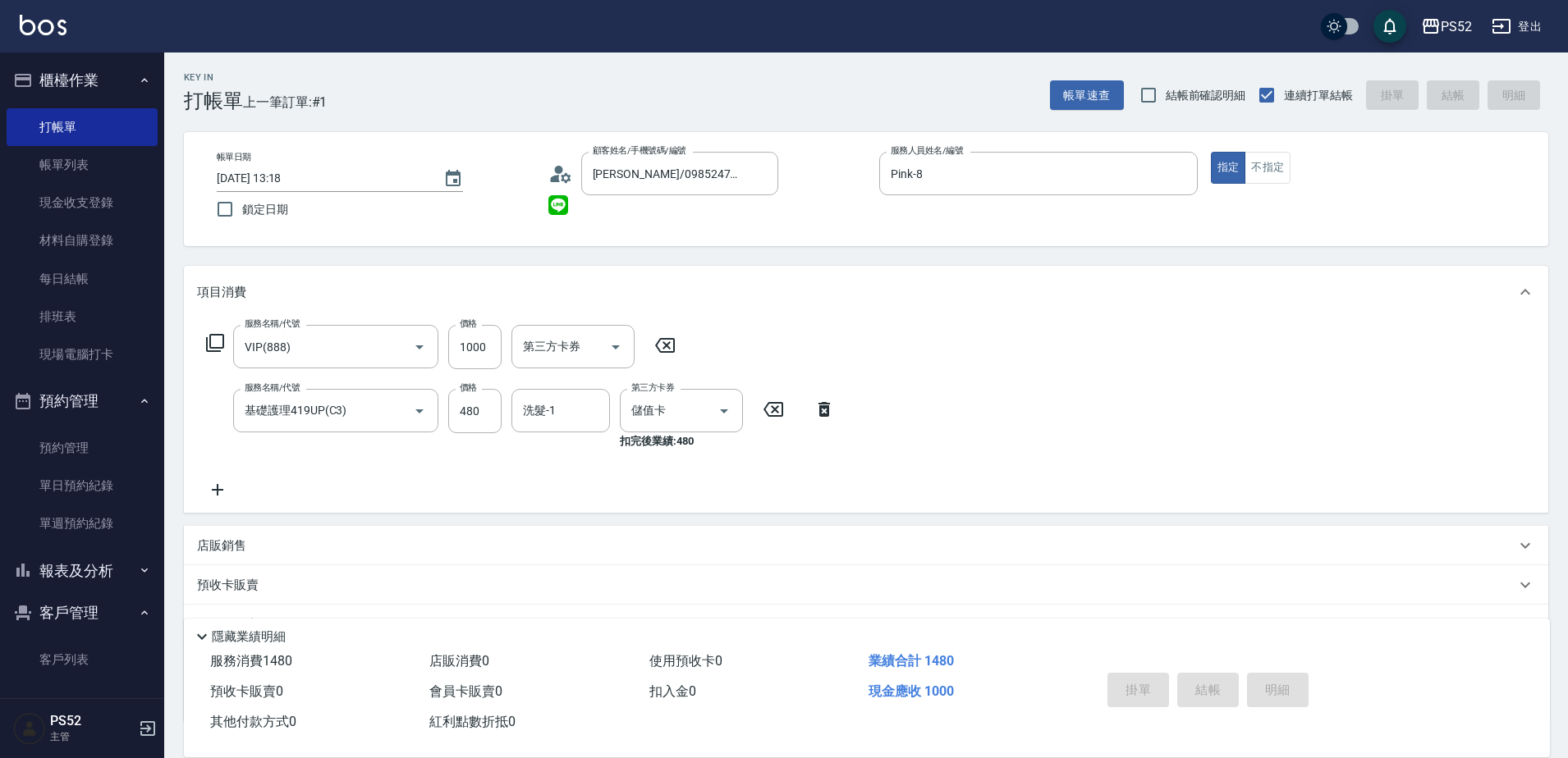
type input "[DATE] 13:19"
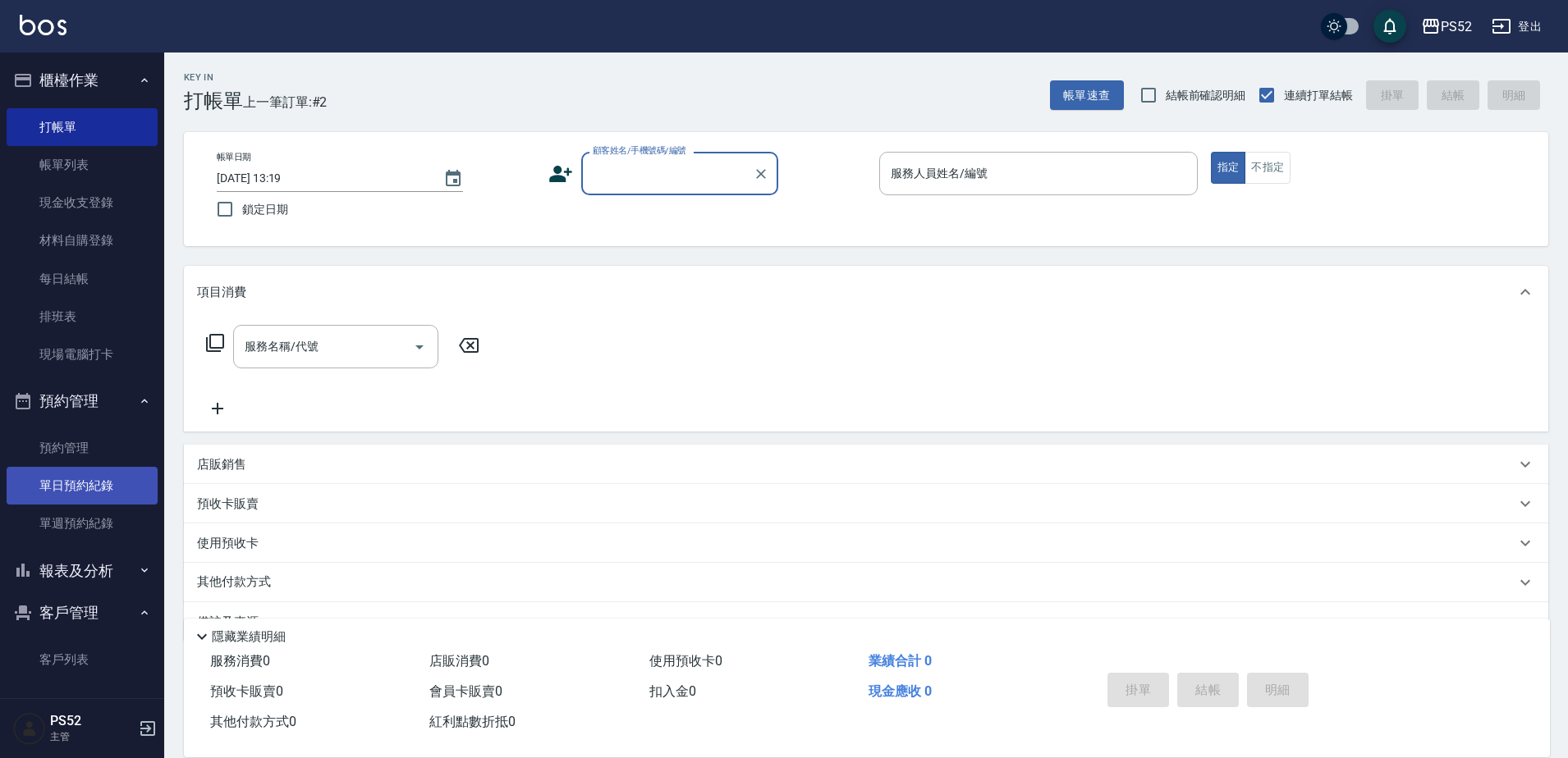
click at [50, 480] on link "單日預約紀錄" at bounding box center [82, 486] width 151 height 38
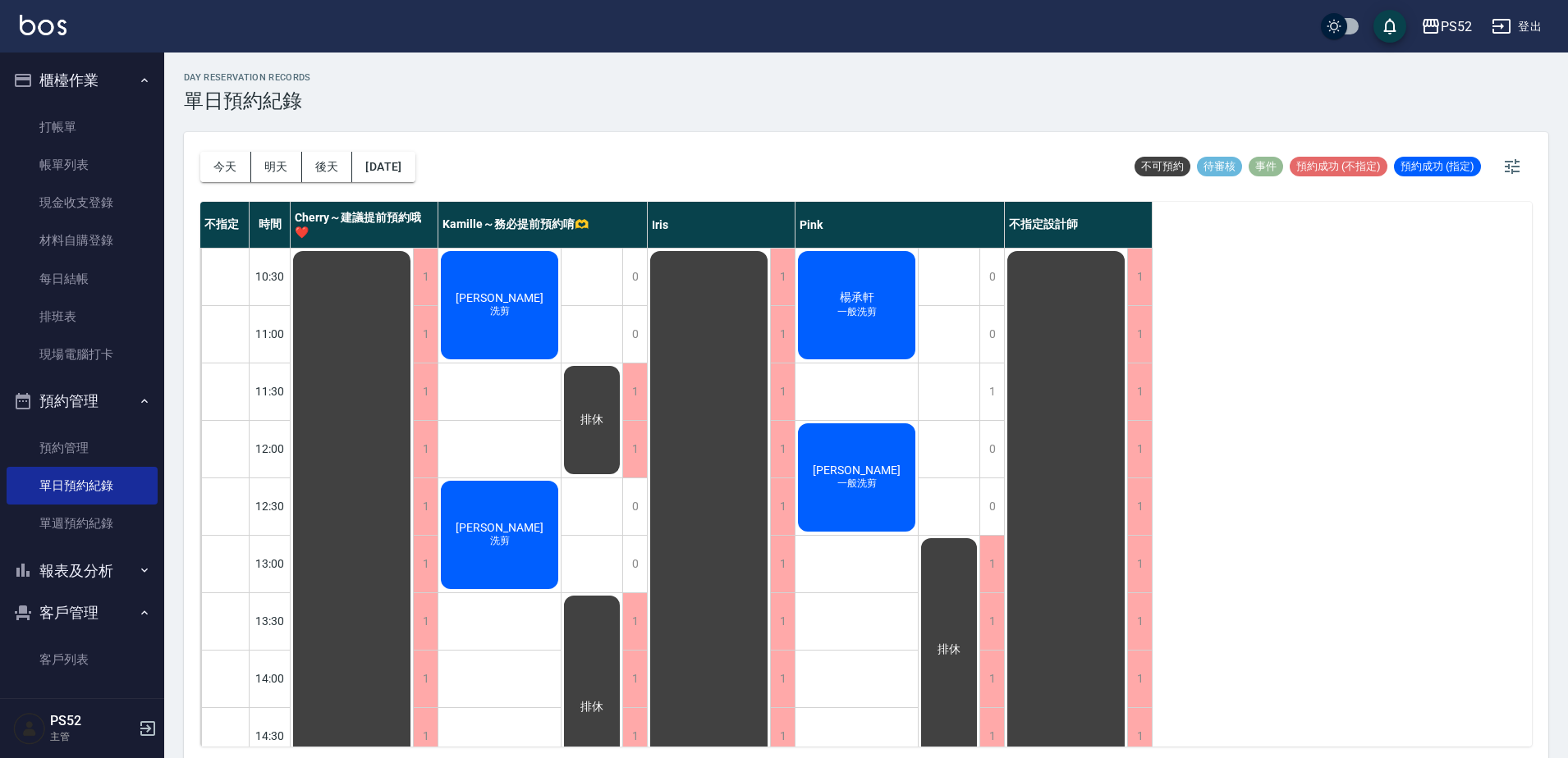
click at [1268, 458] on div "不指定 時間 Cherry～建議提前預約哦❤️ [PERSON_NAME]～務必提前預約唷🫶 [PERSON_NAME] 不指定設計師 10:30 11:00…" at bounding box center [867, 474] width 1332 height 545
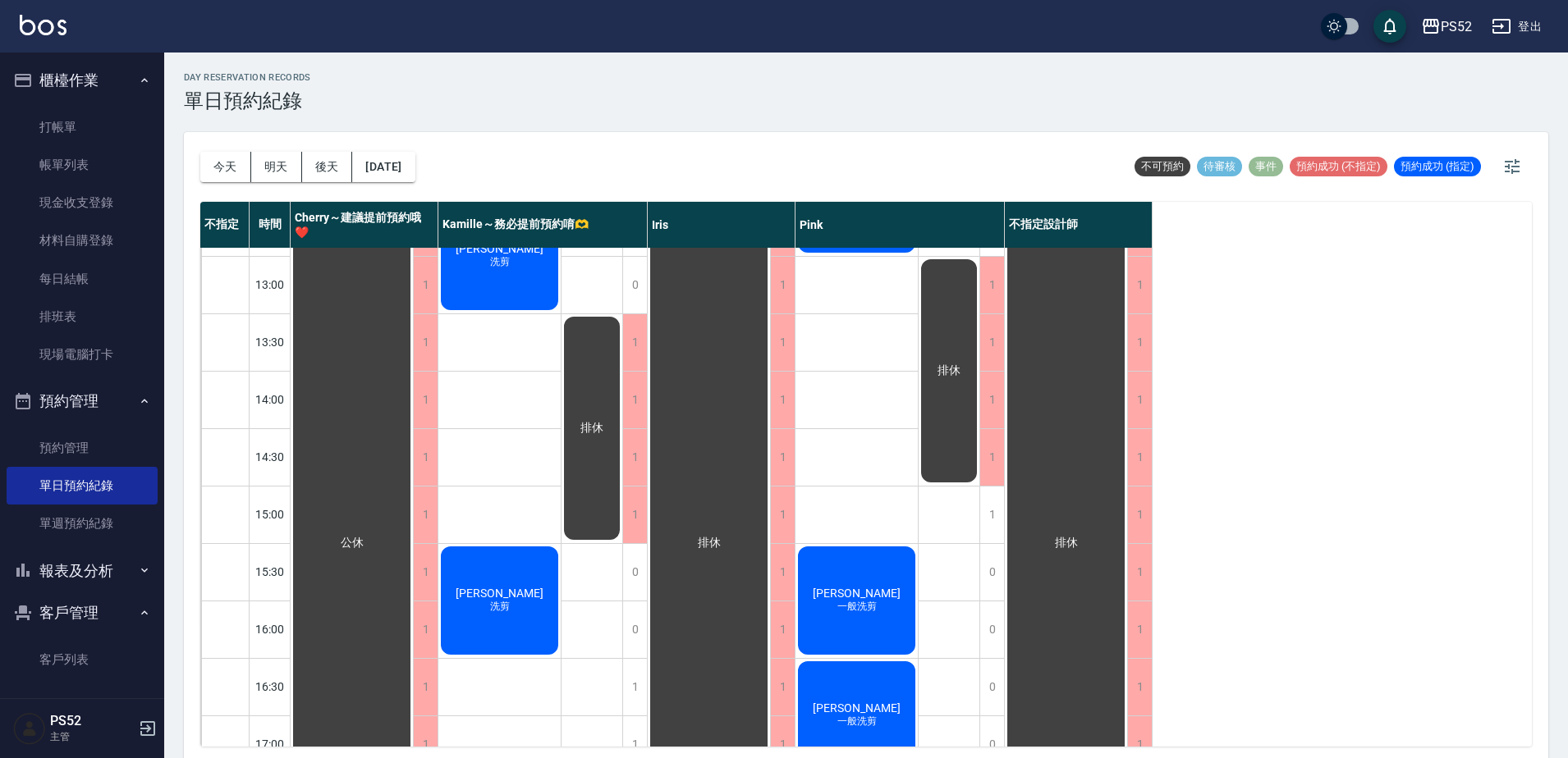
scroll to position [356, 0]
